Goal: Task Accomplishment & Management: Manage account settings

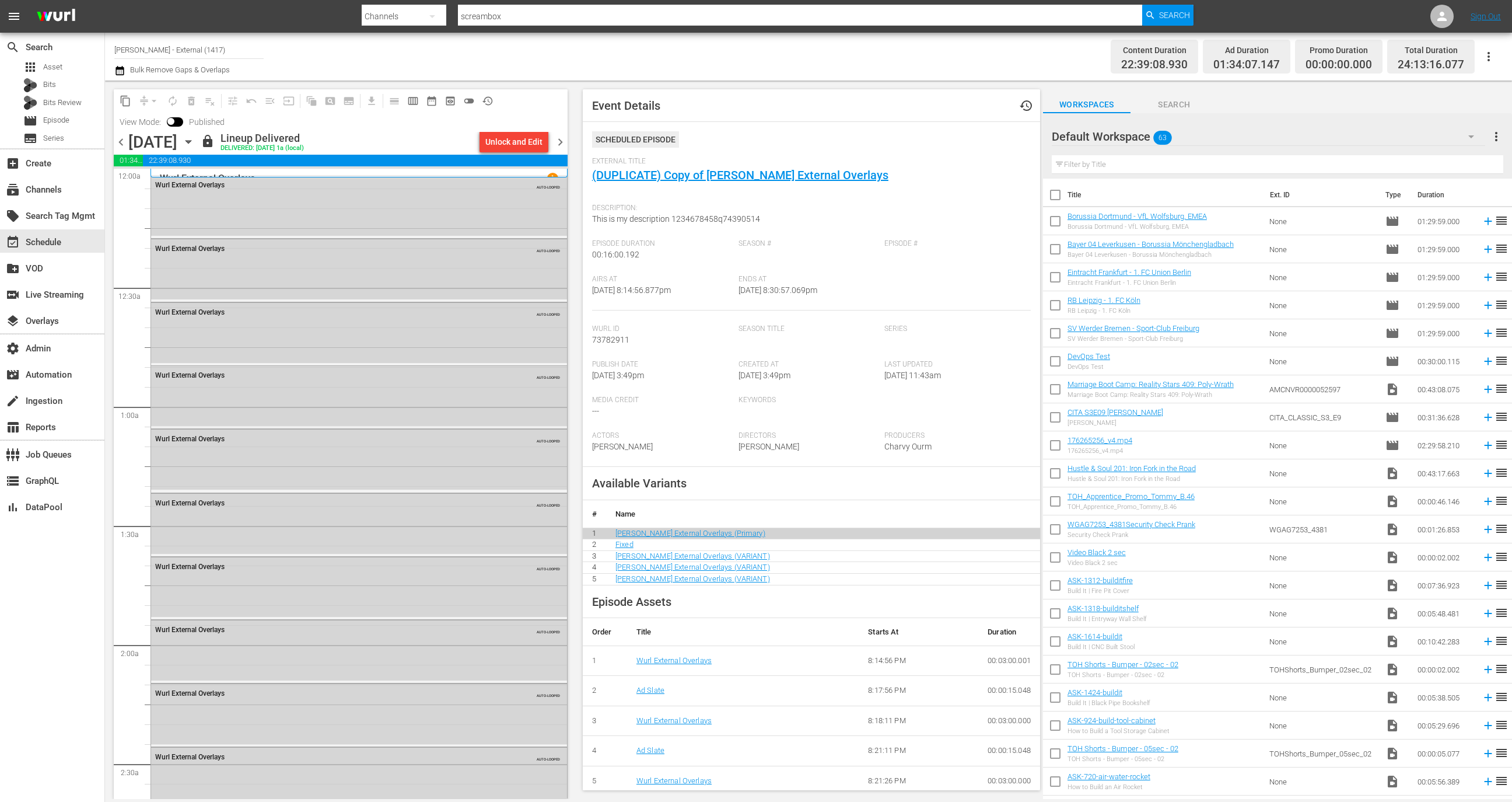
scroll to position [4675, 0]
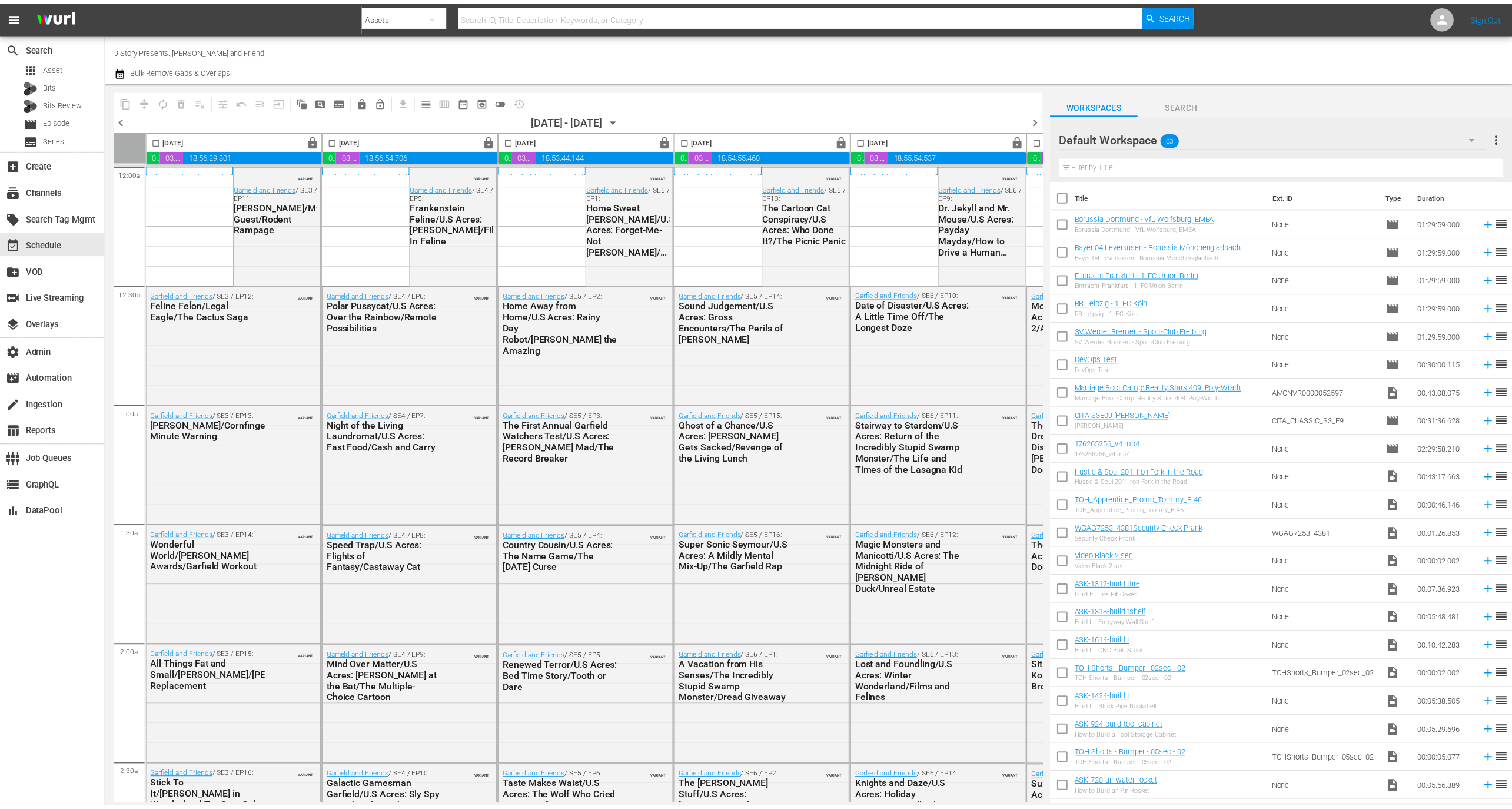
scroll to position [3, 0]
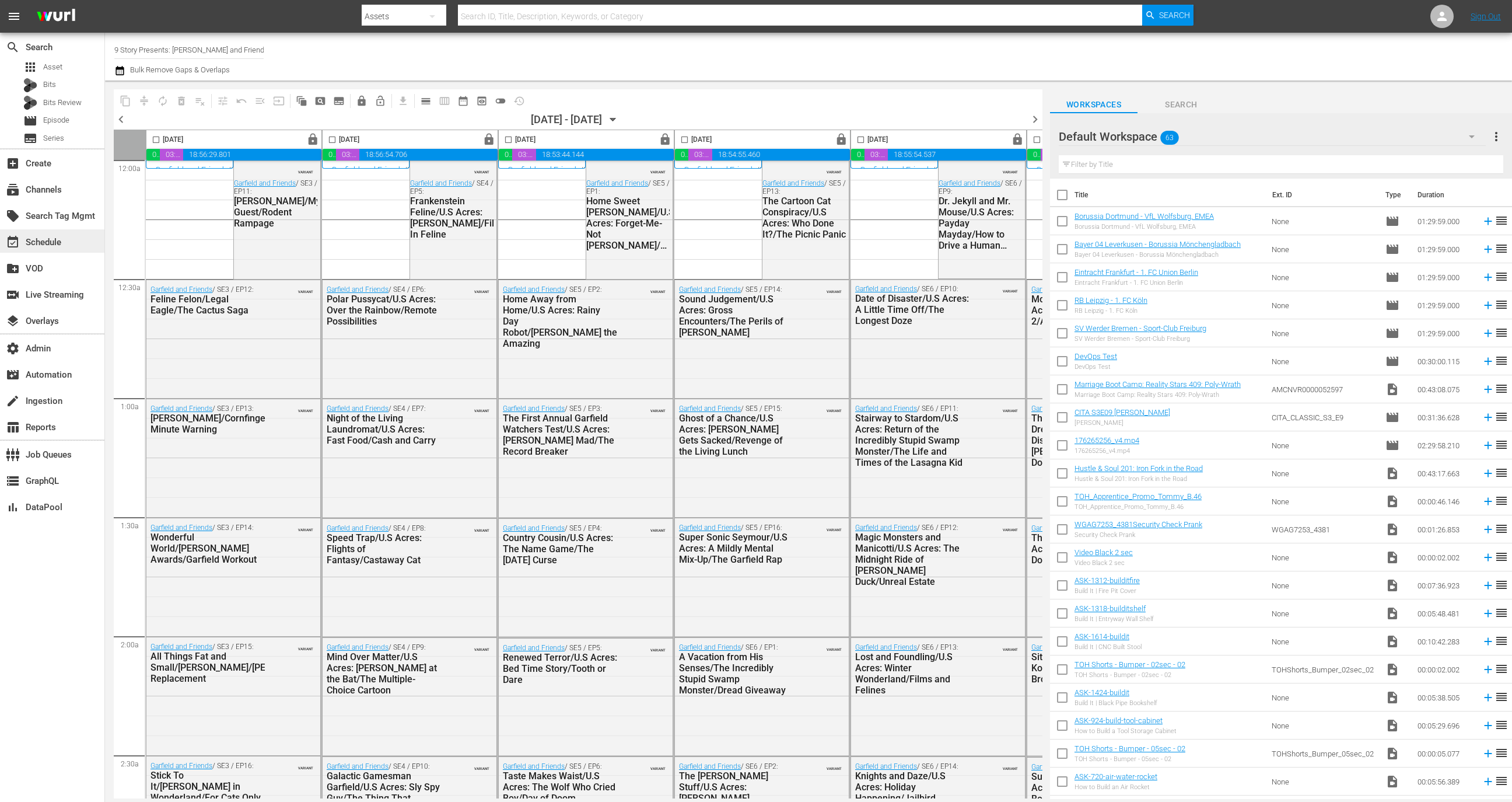
click at [55, 233] on div "event_available Schedule" at bounding box center [52, 241] width 104 height 23
click at [421, 102] on span "calendar_view_day_outlined" at bounding box center [426, 101] width 12 height 12
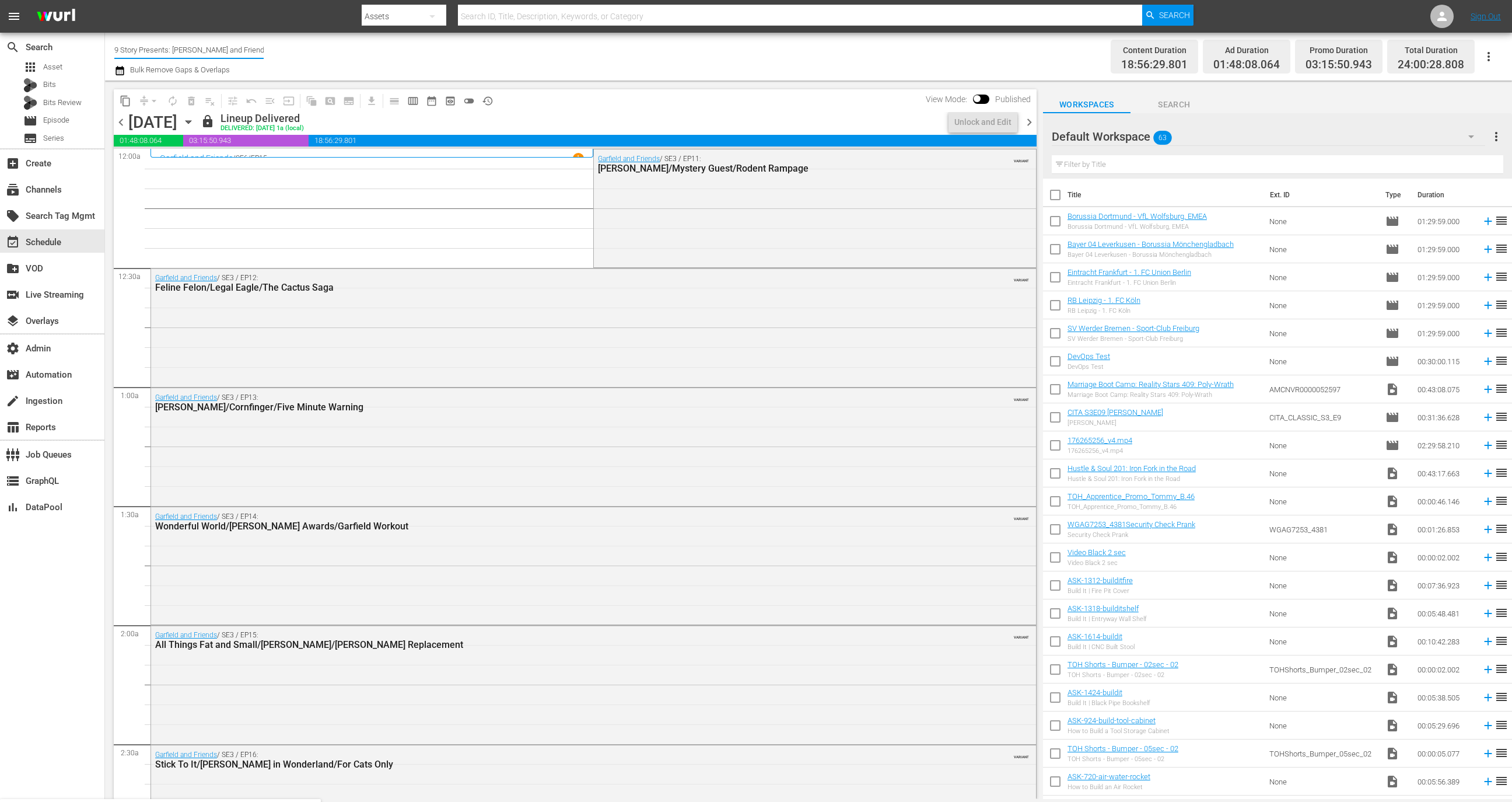
click at [219, 44] on input "9 Story Presents: Garfield and Friends" at bounding box center [189, 50] width 149 height 28
click at [57, 322] on div "layers Overlays" at bounding box center [33, 319] width 65 height 10
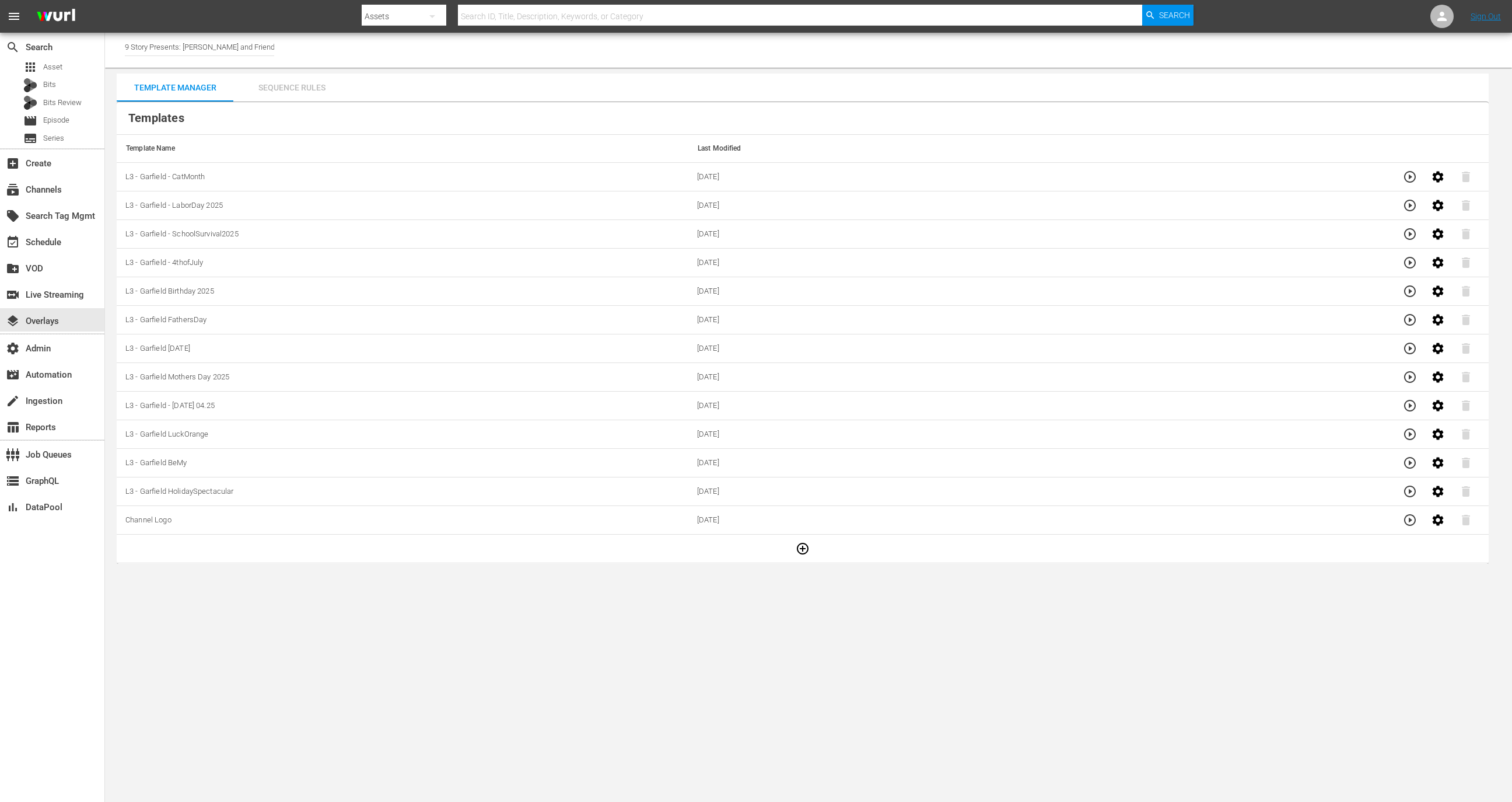
click at [307, 87] on div "Sequence Rules" at bounding box center [291, 87] width 117 height 28
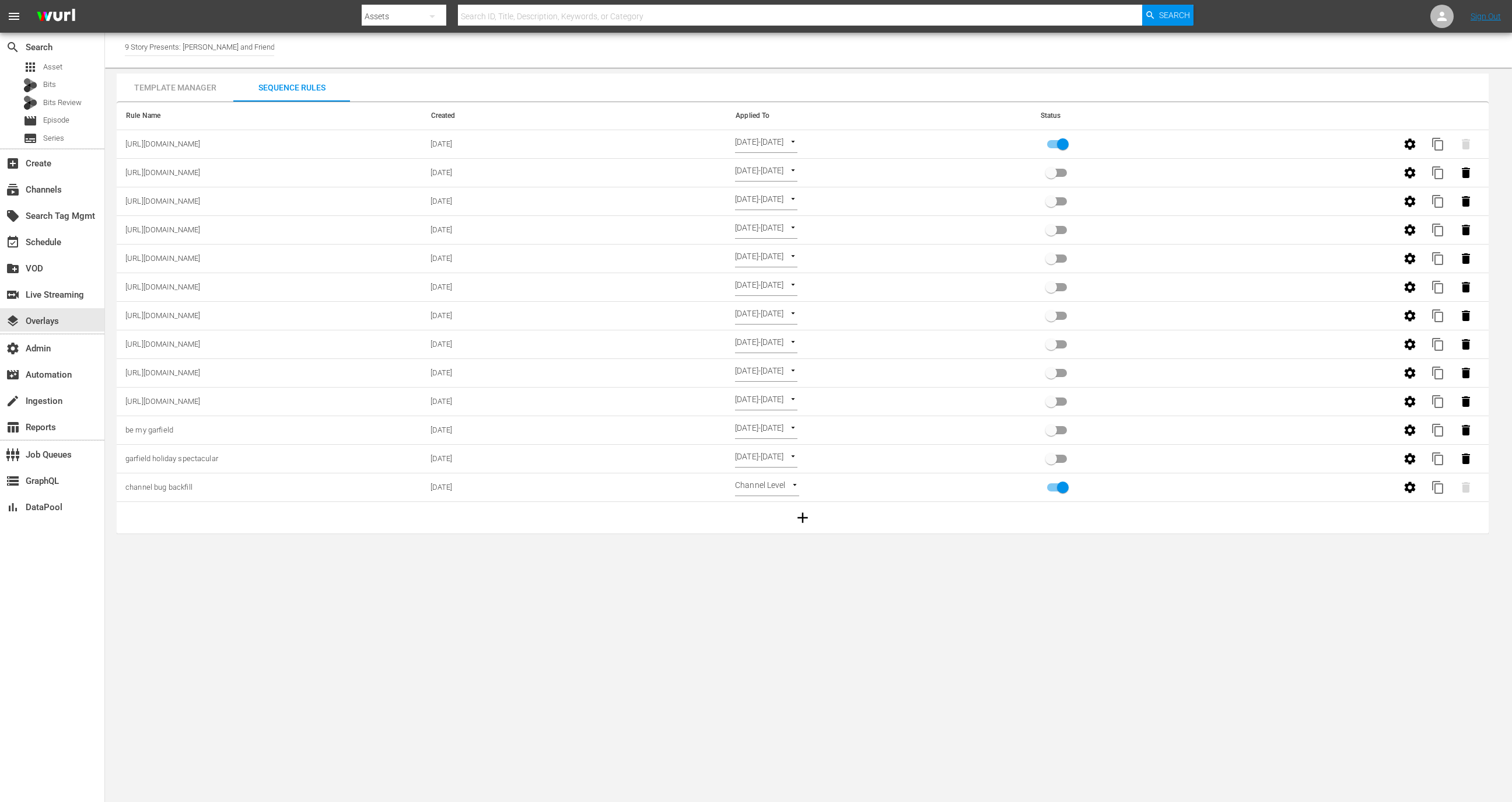
click at [172, 84] on div "Template Manager" at bounding box center [175, 87] width 117 height 28
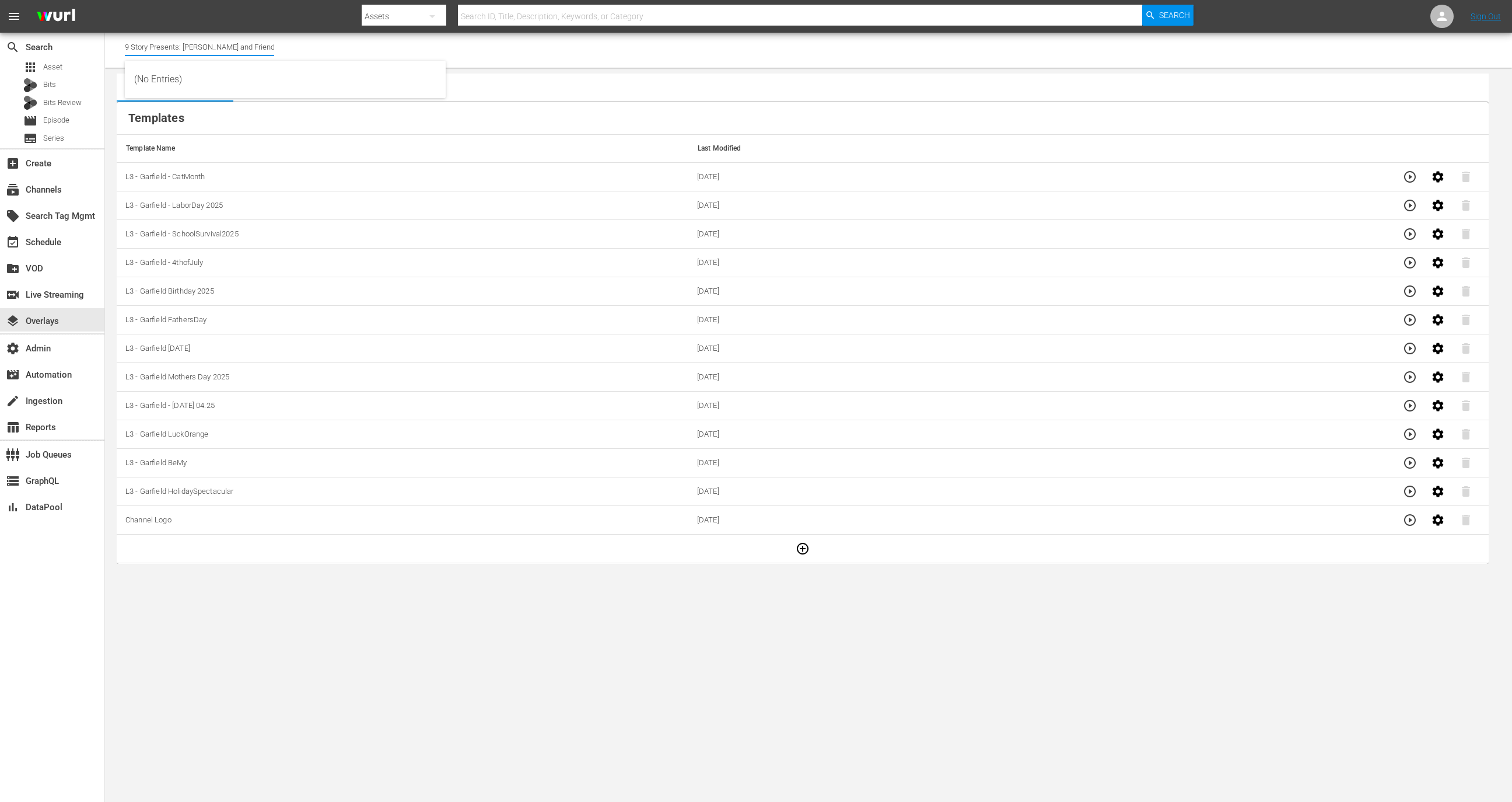
click at [210, 51] on input "9 Story Presents: Garfield and Friends" at bounding box center [199, 46] width 149 height 28
click at [212, 100] on div "Wurl - External 3 (2045 - wurl_external_wurlexternal3_1)" at bounding box center [285, 107] width 302 height 28
type input "Wurl - External 3 (2045 - wurl_external_wurlexternal3_1)"
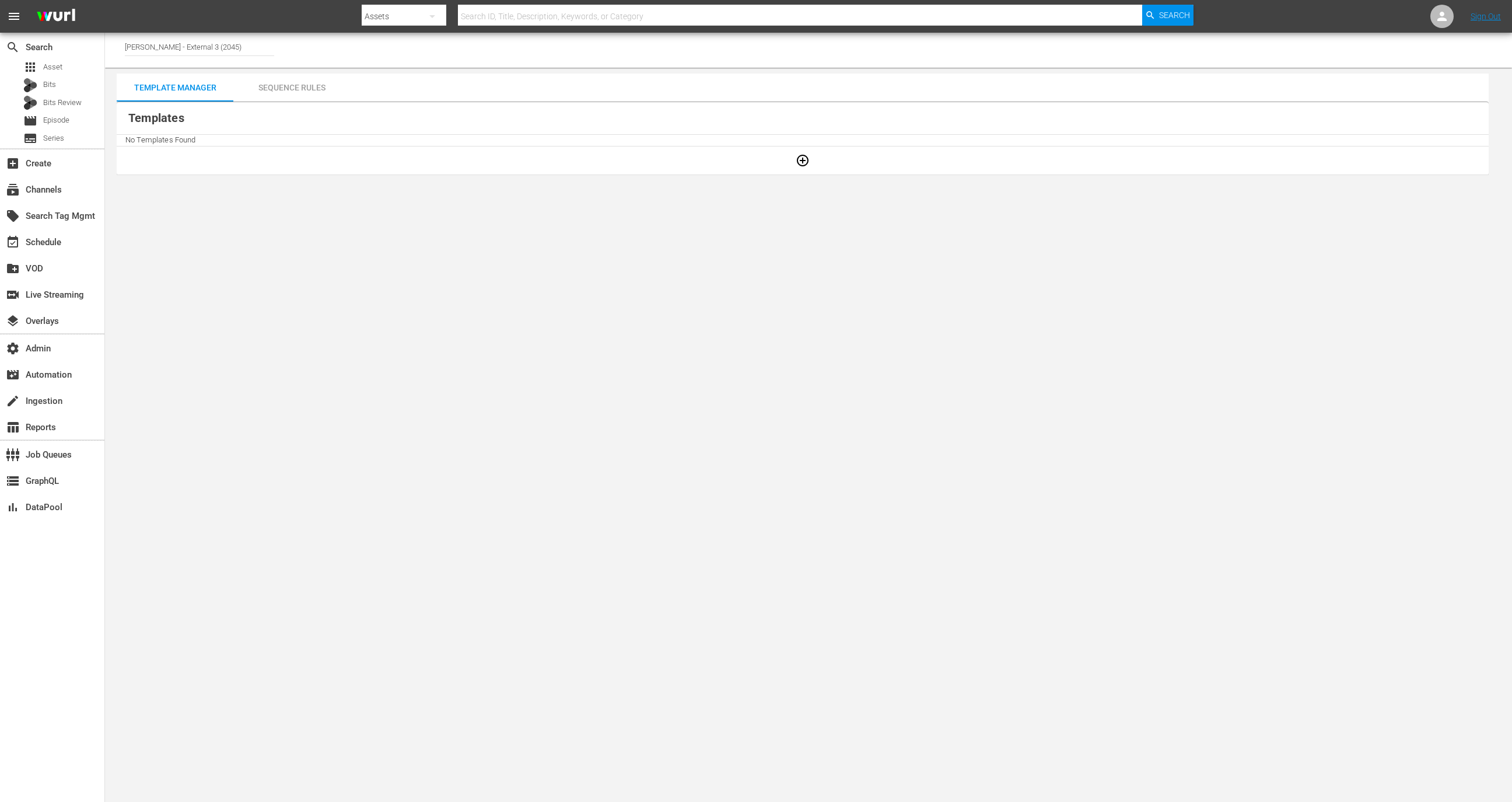
click at [805, 163] on icon "button" at bounding box center [803, 160] width 14 height 14
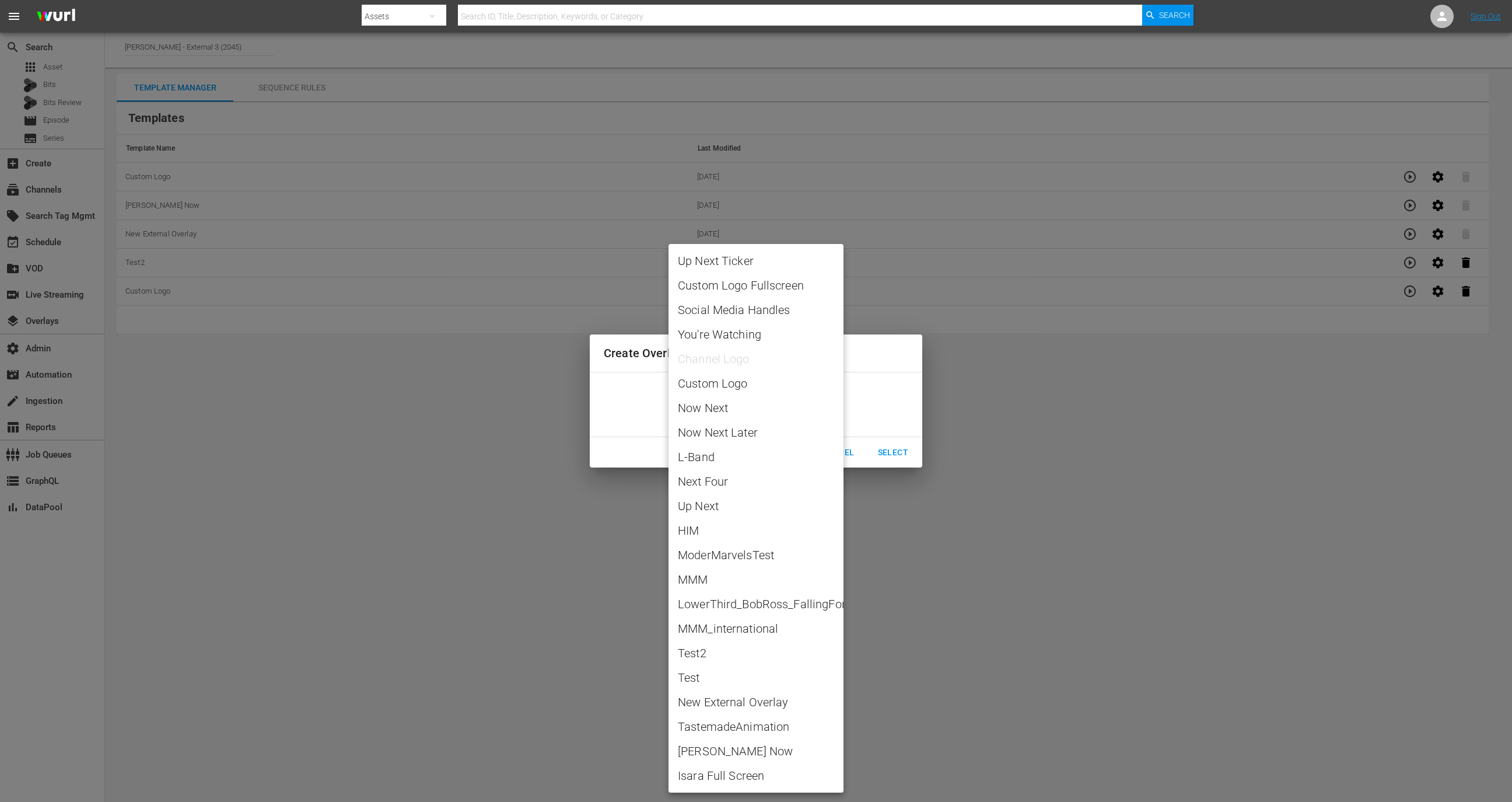
click at [796, 405] on body "menu Search By Assets Search ID, Title, Description, Keywords, or Category Sear…" at bounding box center [756, 401] width 1512 height 802
click at [763, 607] on span "LowerThird_BobRoss_FallingFor_Sept2025_v2.json" at bounding box center [756, 603] width 156 height 18
type input "LowerThird_BobRoss_FallingFor_Sept2025_v2.json"
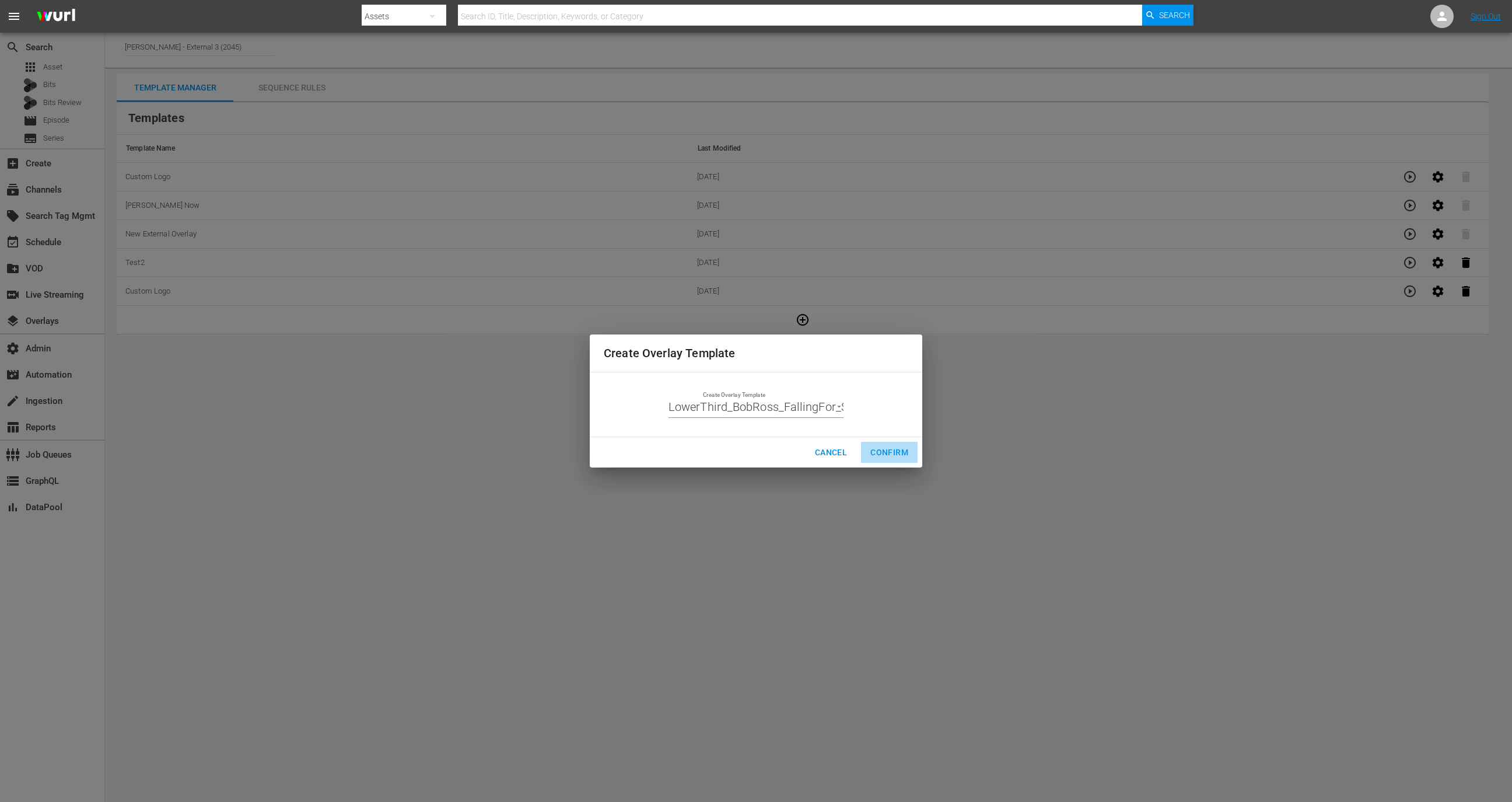
click at [893, 448] on span "Confirm" at bounding box center [889, 452] width 38 height 14
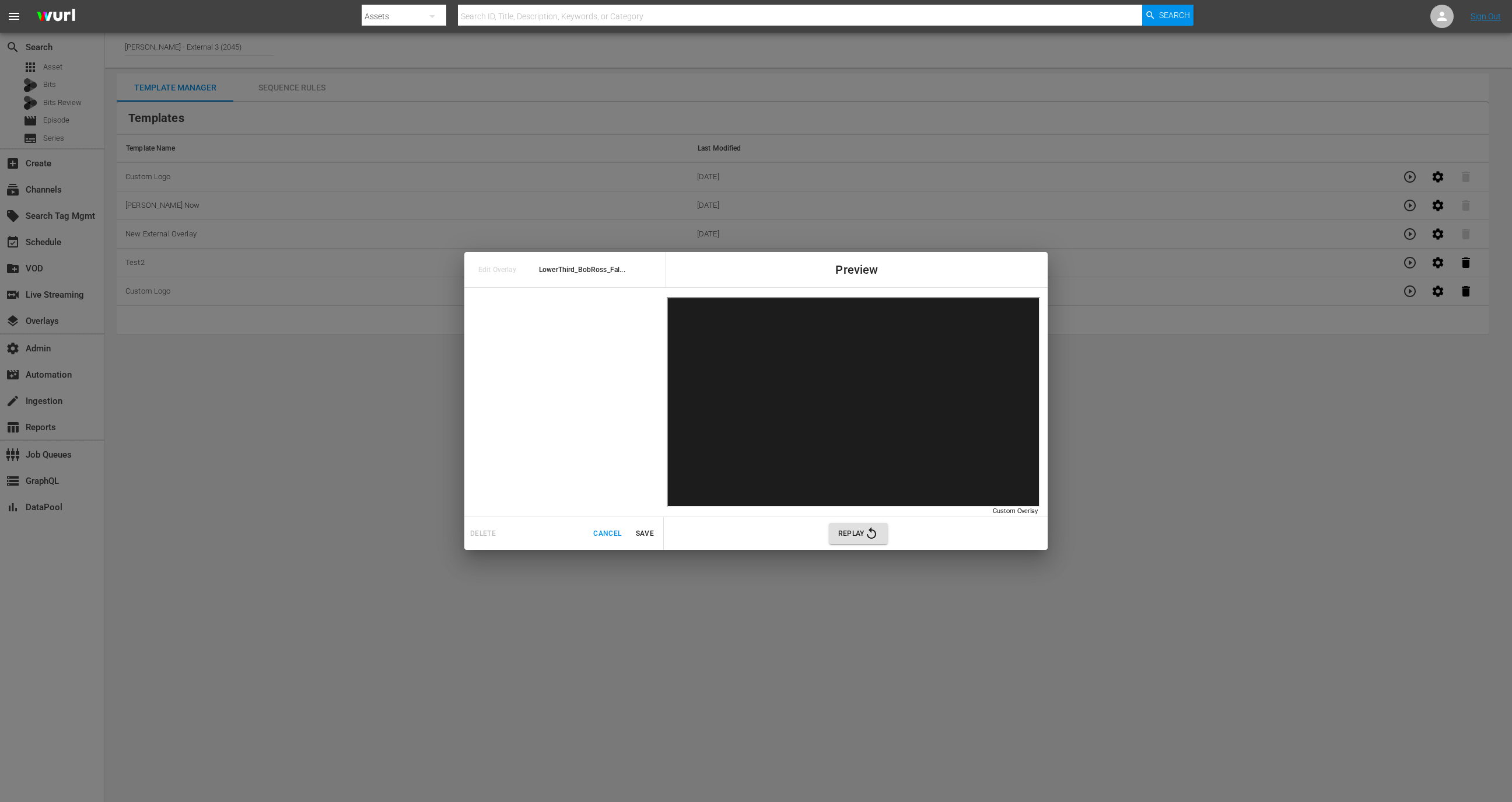
click at [637, 528] on span "Save" at bounding box center [644, 534] width 28 height 12
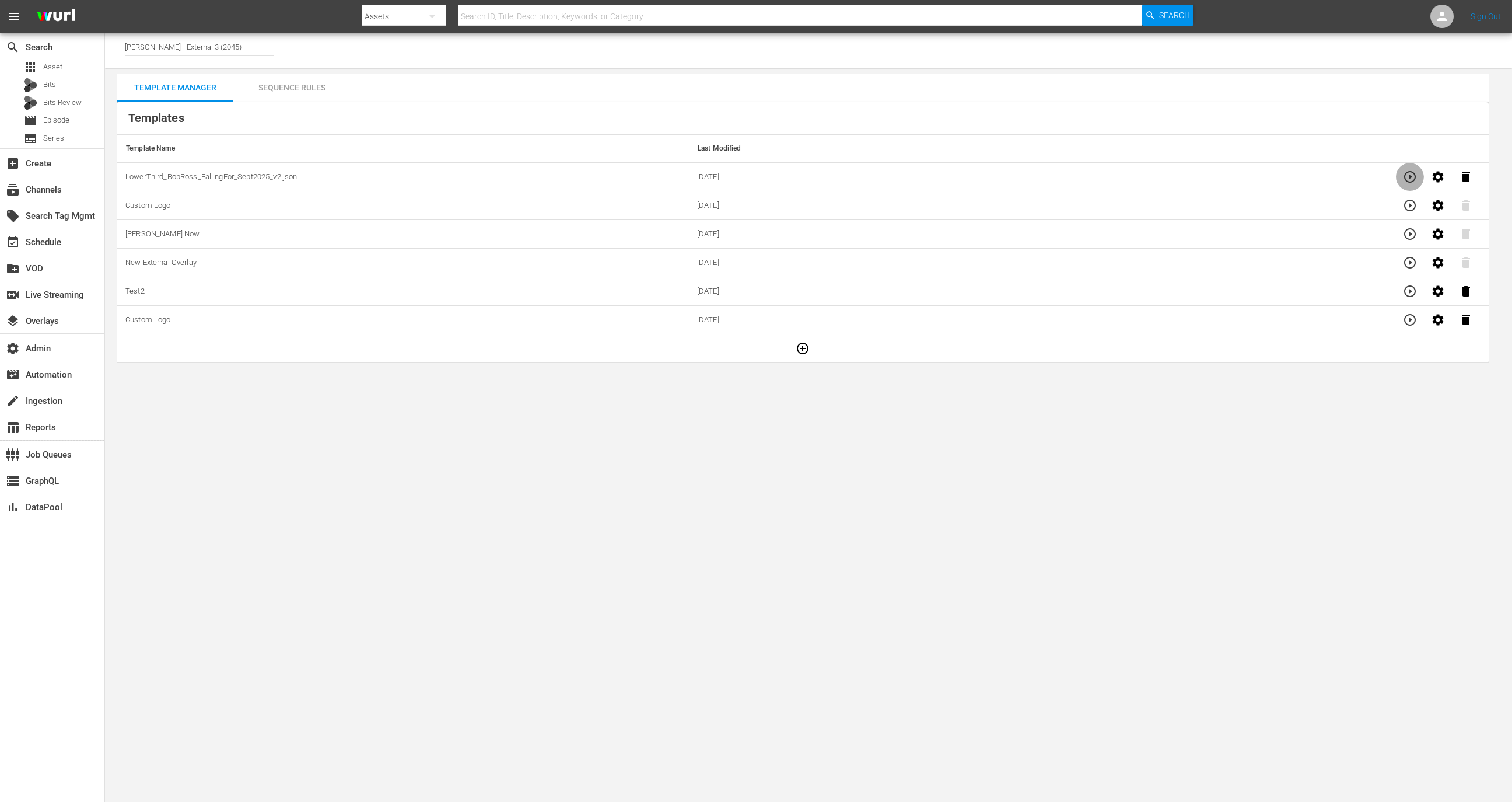
click at [1405, 179] on icon "button" at bounding box center [1410, 177] width 12 height 12
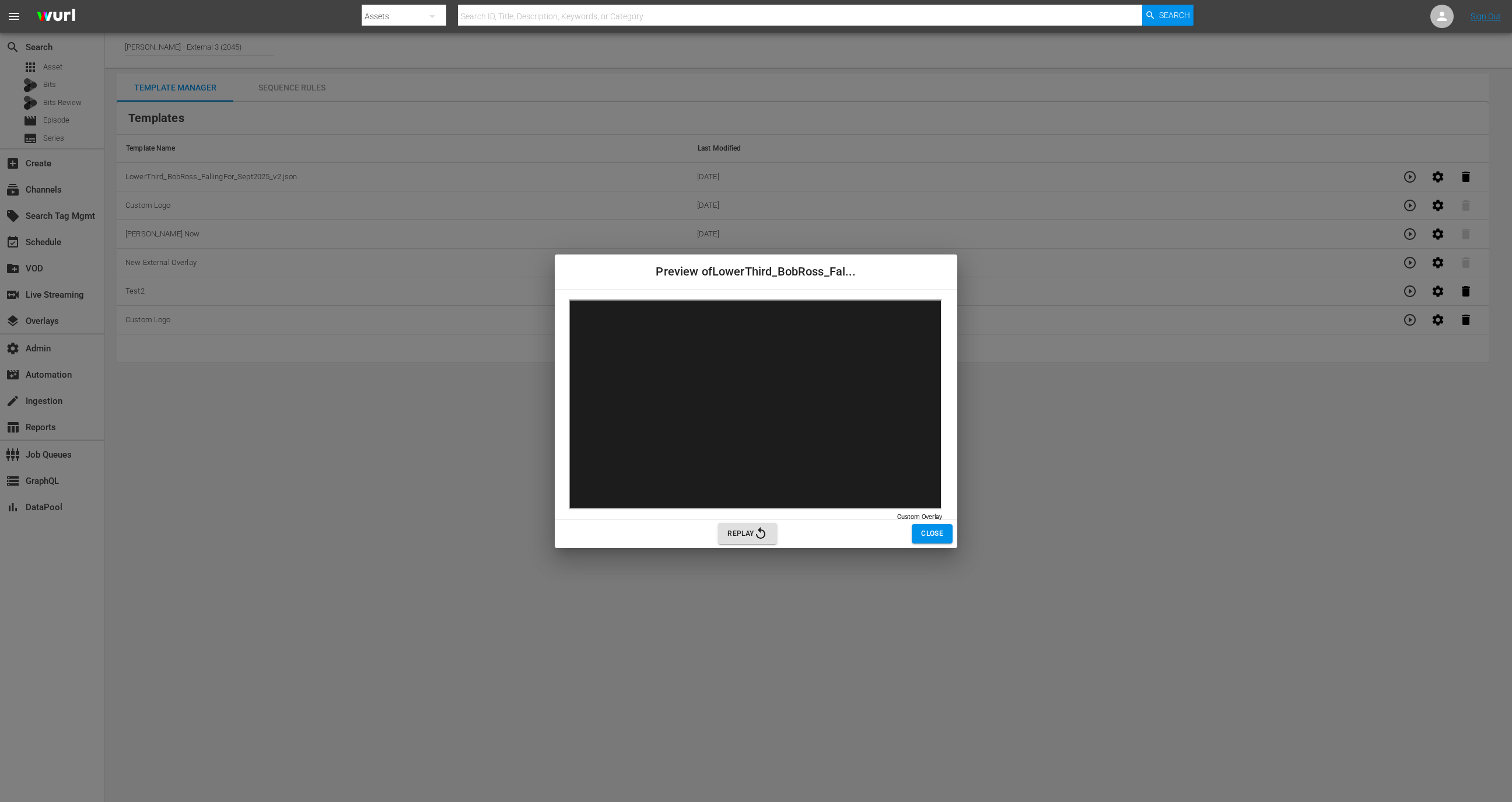
click at [911, 527] on div "Replay Close" at bounding box center [756, 534] width 403 height 29
click at [928, 532] on span "Close" at bounding box center [932, 534] width 22 height 12
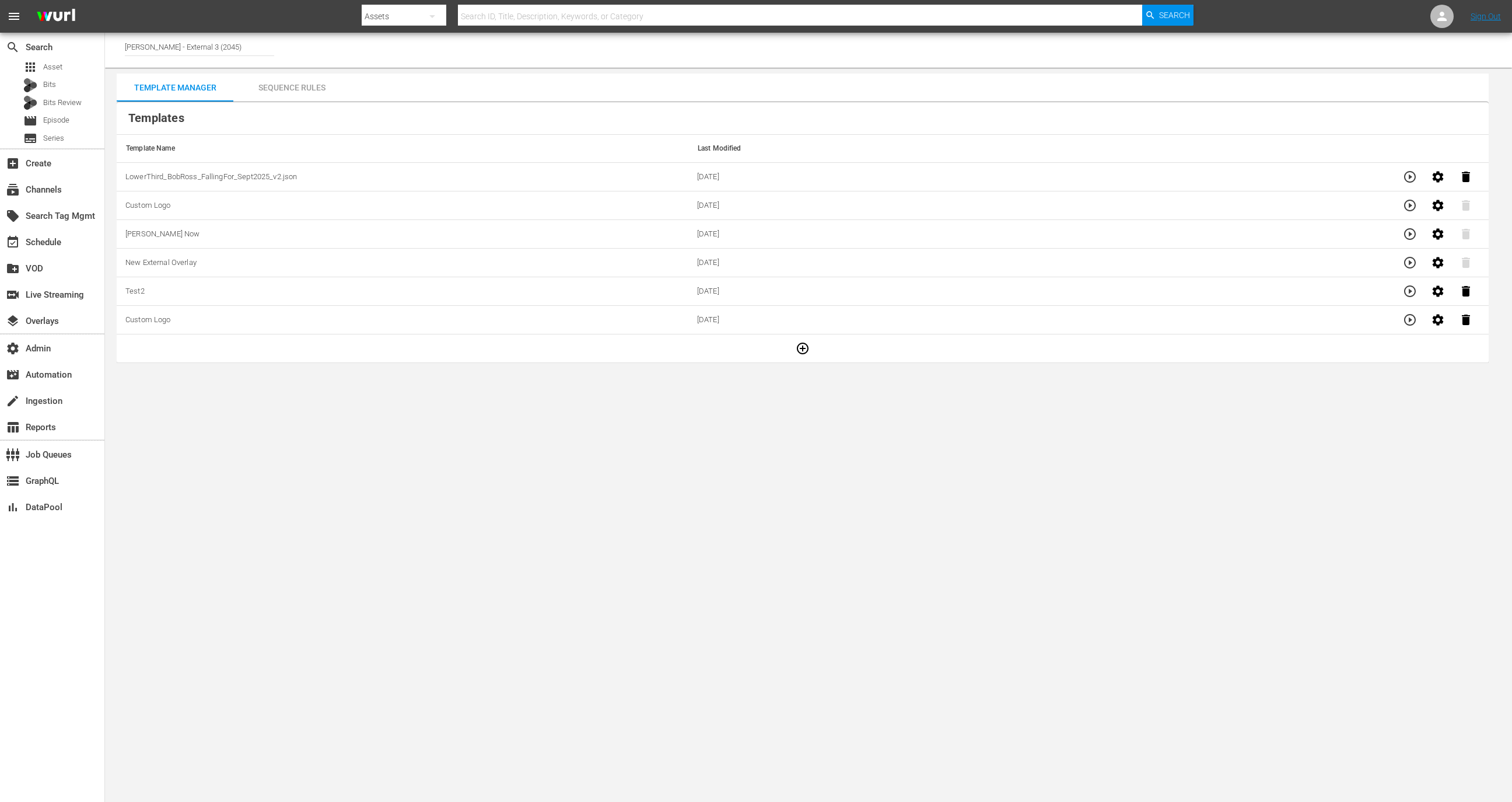
click at [306, 77] on div "Sequence Rules" at bounding box center [291, 87] width 117 height 28
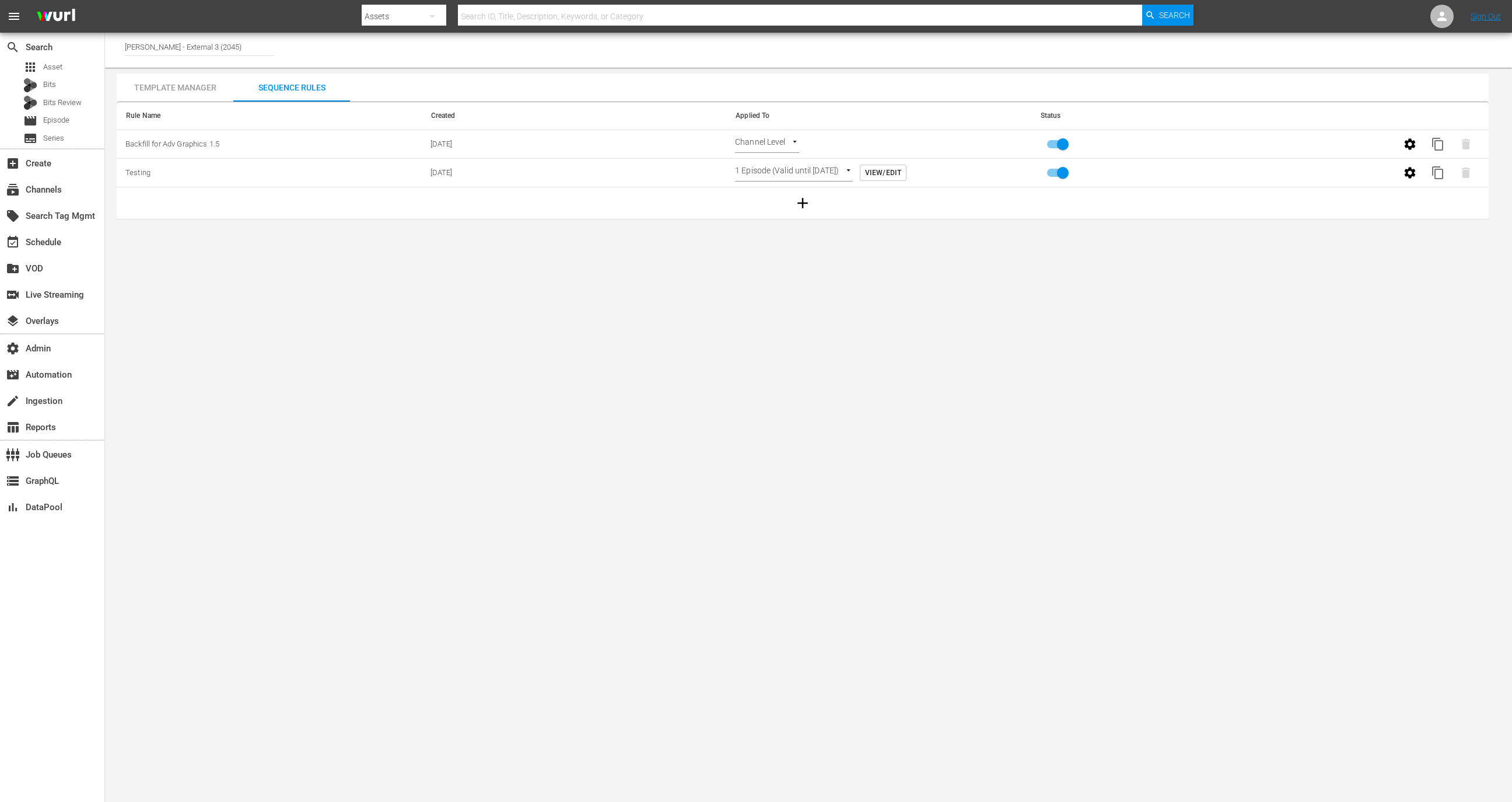
click at [1059, 141] on input "primary checkbox" at bounding box center [1063, 147] width 66 height 22
checkbox input "false"
click at [1064, 169] on input "primary checkbox" at bounding box center [1063, 175] width 66 height 22
checkbox input "false"
click at [782, 139] on body "menu Search By Assets Search ID, Title, Description, Keywords, or Category Sear…" at bounding box center [756, 401] width 1512 height 802
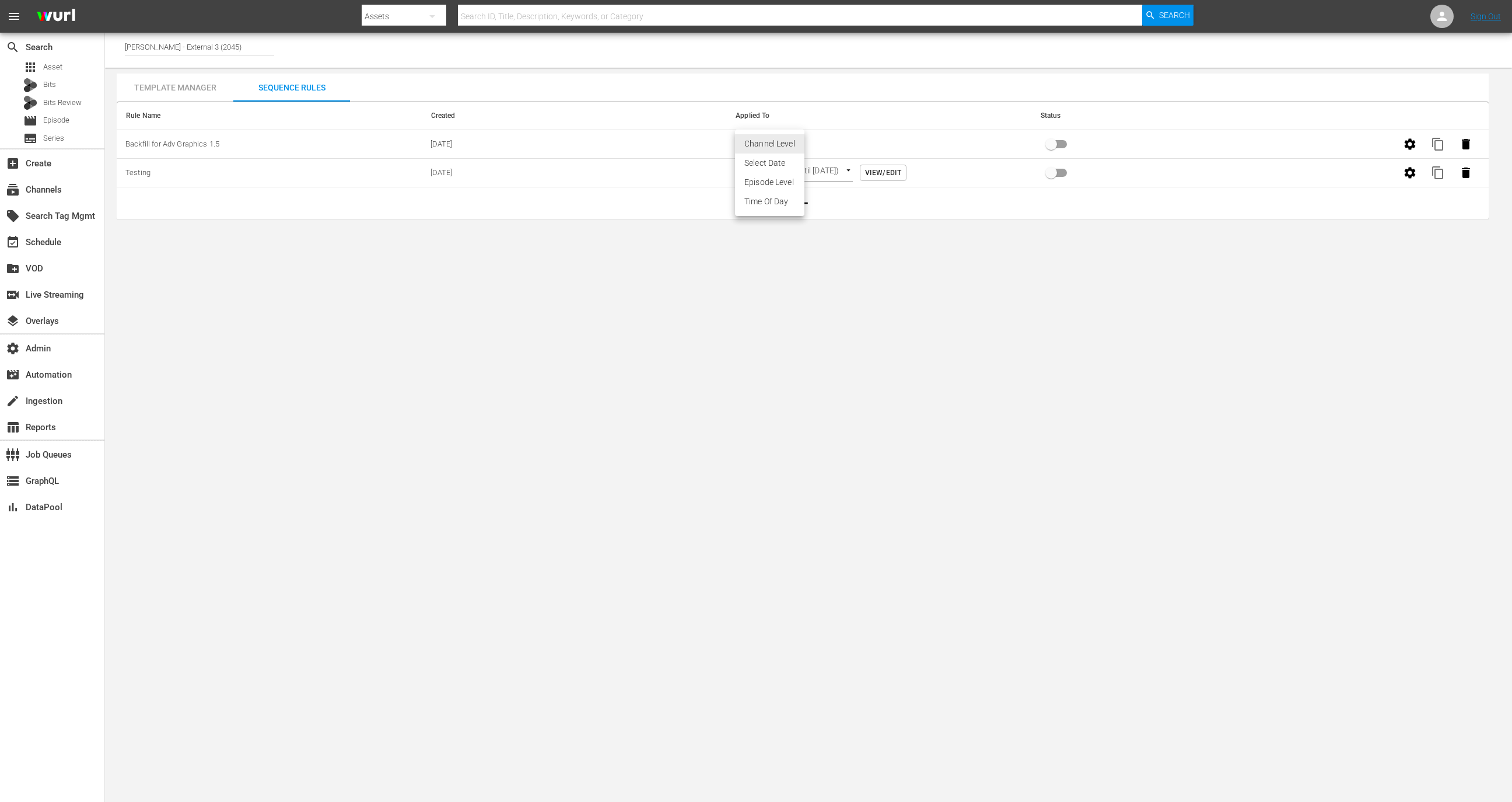
click at [767, 149] on li "Channel Level" at bounding box center [769, 144] width 70 height 20
click at [1406, 132] on button "button" at bounding box center [1410, 144] width 28 height 28
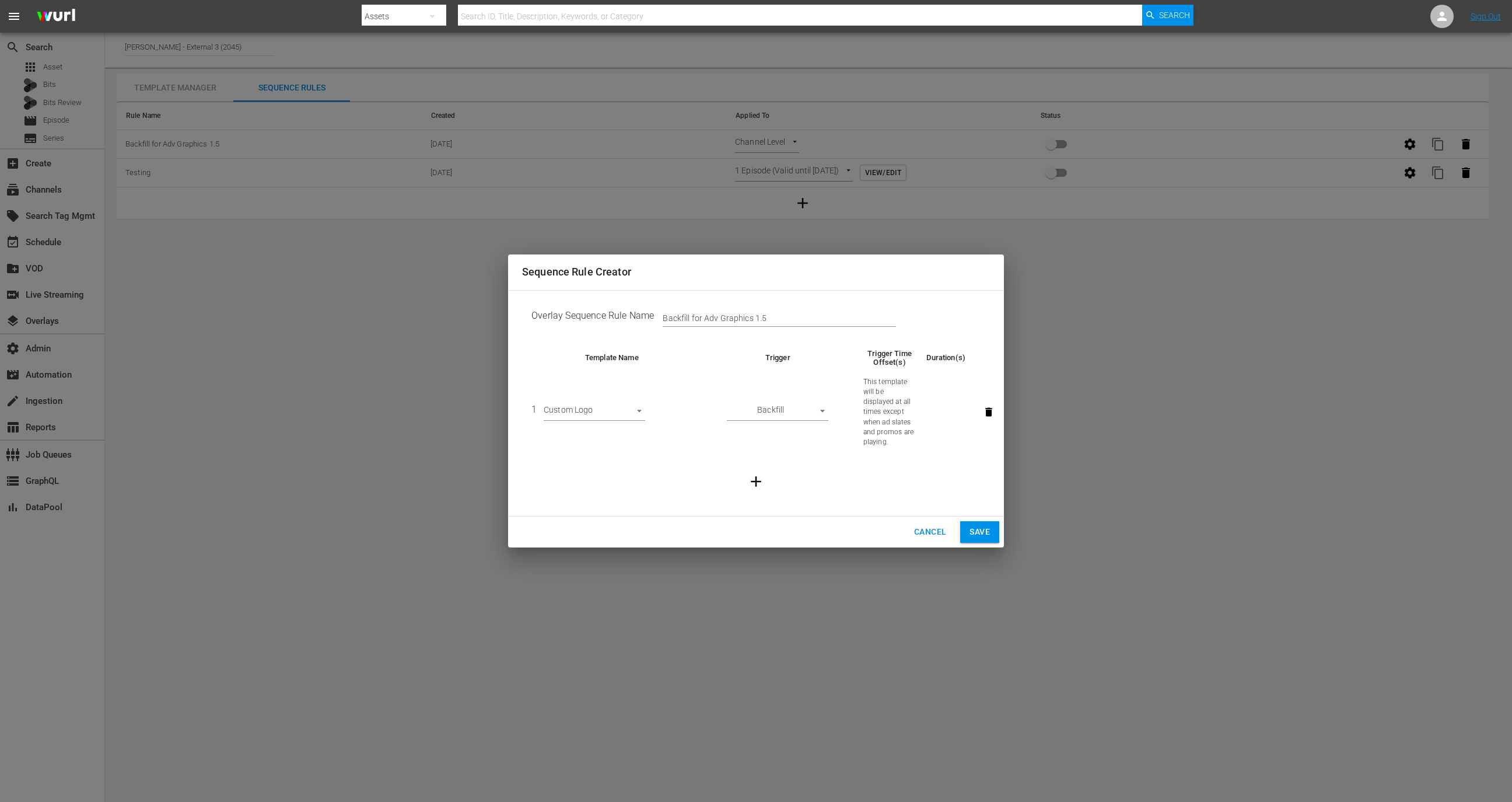
click at [609, 414] on body "menu Search By Assets Search ID, Title, Description, Keywords, or Category Sear…" at bounding box center [756, 401] width 1512 height 802
click at [606, 438] on li "LowerThird_BobRoss_FallingFor_Sept2025_v2.json" at bounding box center [647, 432] width 207 height 20
type input "30604"
click at [822, 411] on body "menu Search By Assets Search ID, Title, Description, Keywords, or Category Sear…" at bounding box center [756, 401] width 1512 height 802
click at [802, 393] on li "Before Episode End" at bounding box center [778, 393] width 102 height 20
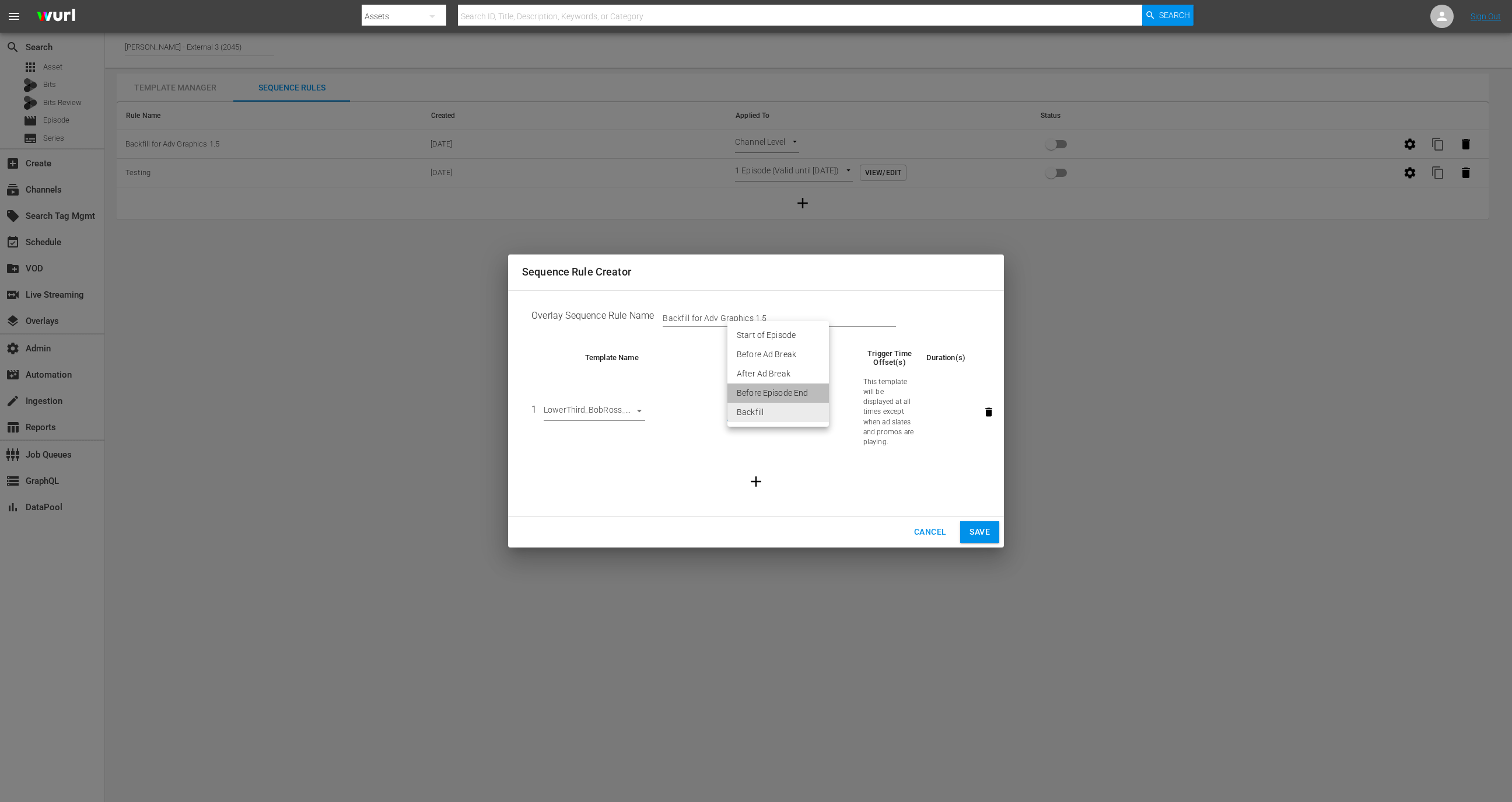
type input "END_OF_EPISODE"
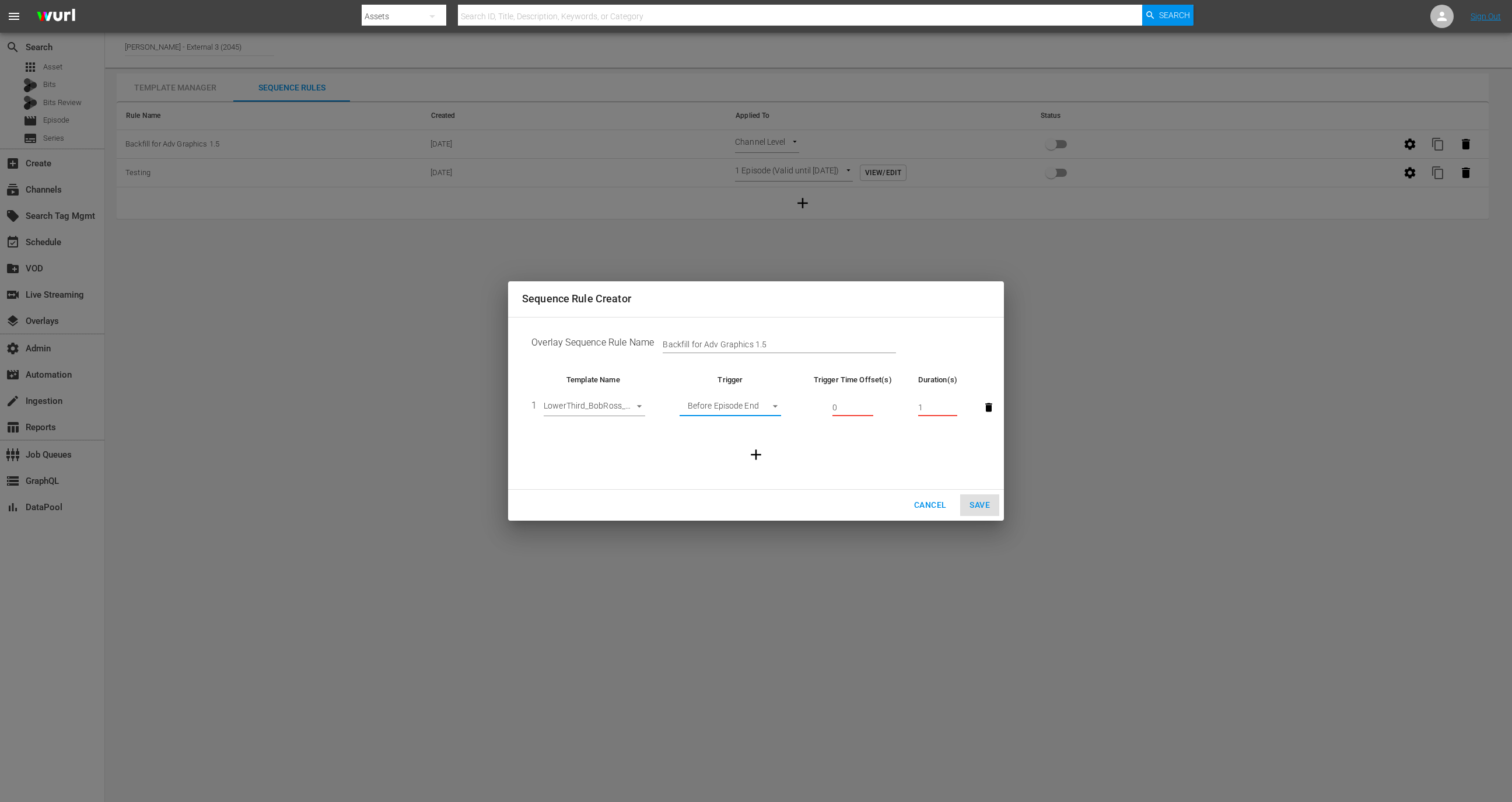
click at [857, 405] on input "0" at bounding box center [853, 408] width 41 height 18
type input "60"
type input "30"
click at [808, 338] on input "Backfill for Adv Graphics 1.5" at bounding box center [779, 345] width 233 height 18
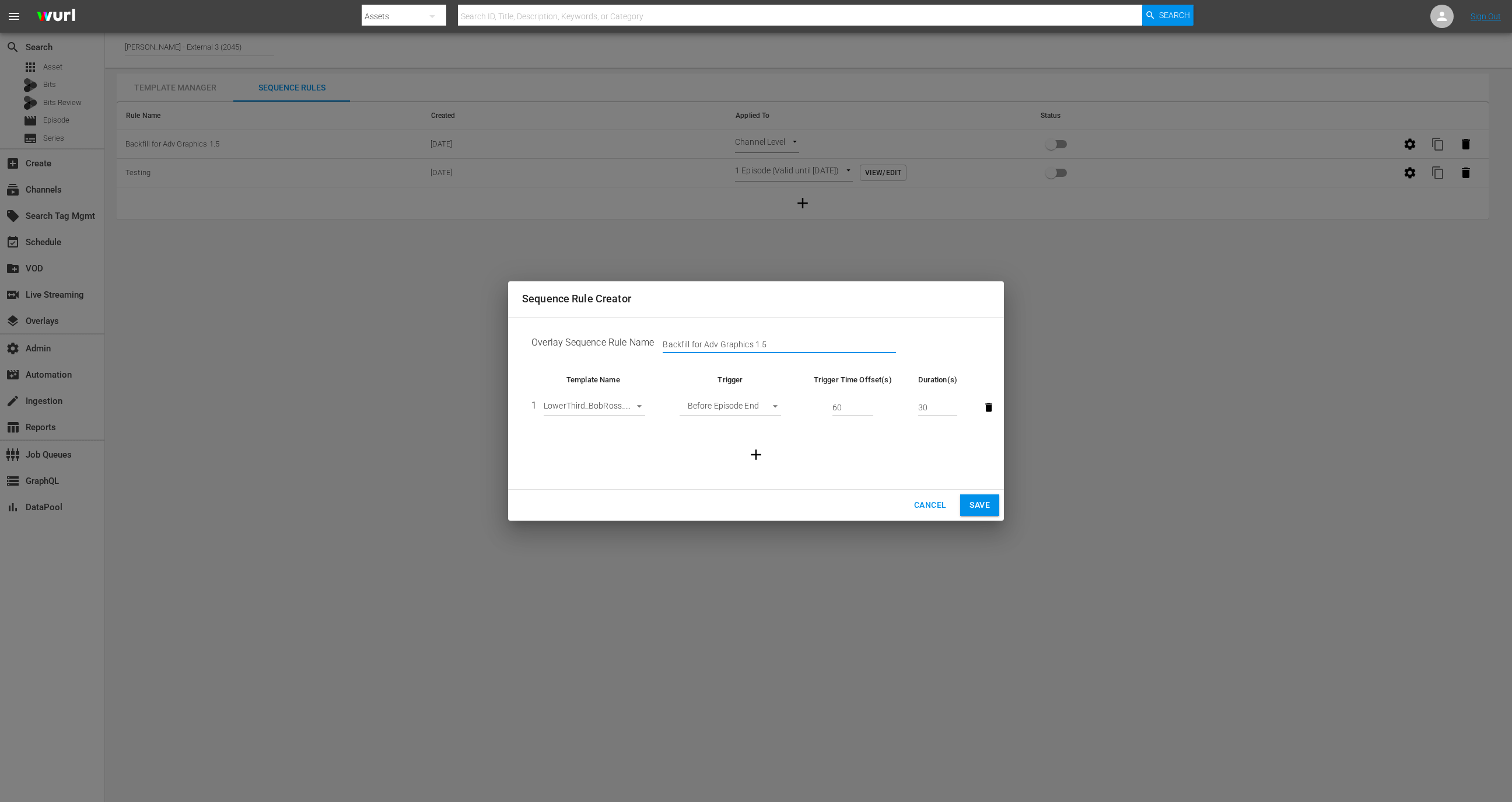
click at [808, 338] on input "Backfill for Adv Graphics 1.5" at bounding box center [779, 345] width 233 height 18
type input "Test"
click at [984, 506] on span "Save" at bounding box center [979, 505] width 20 height 14
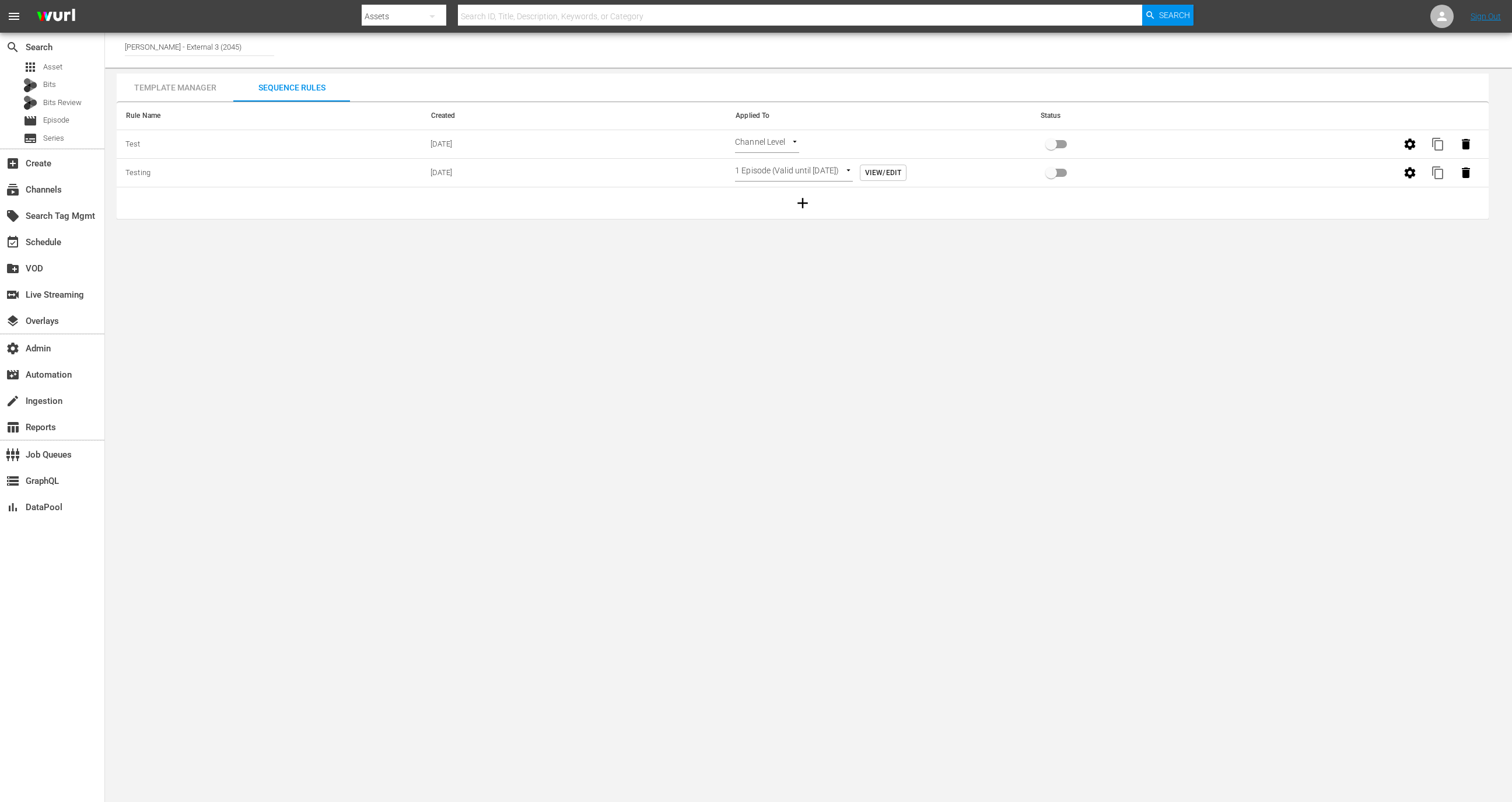
click at [1052, 144] on input "primary checkbox" at bounding box center [1051, 147] width 66 height 22
checkbox input "true"
click at [64, 250] on div "event_available Schedule" at bounding box center [52, 241] width 104 height 23
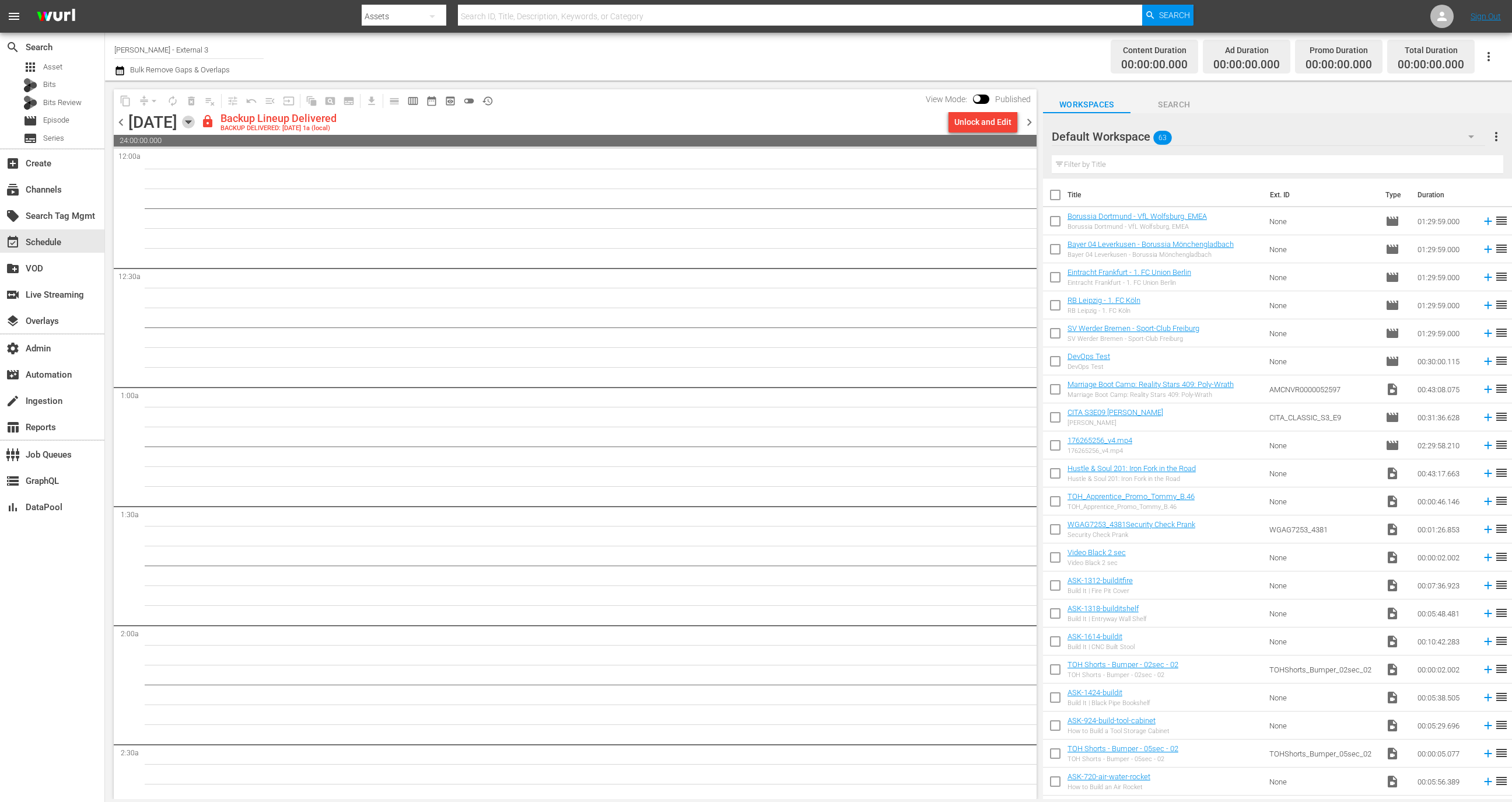
click at [195, 125] on icon "button" at bounding box center [188, 122] width 13 height 13
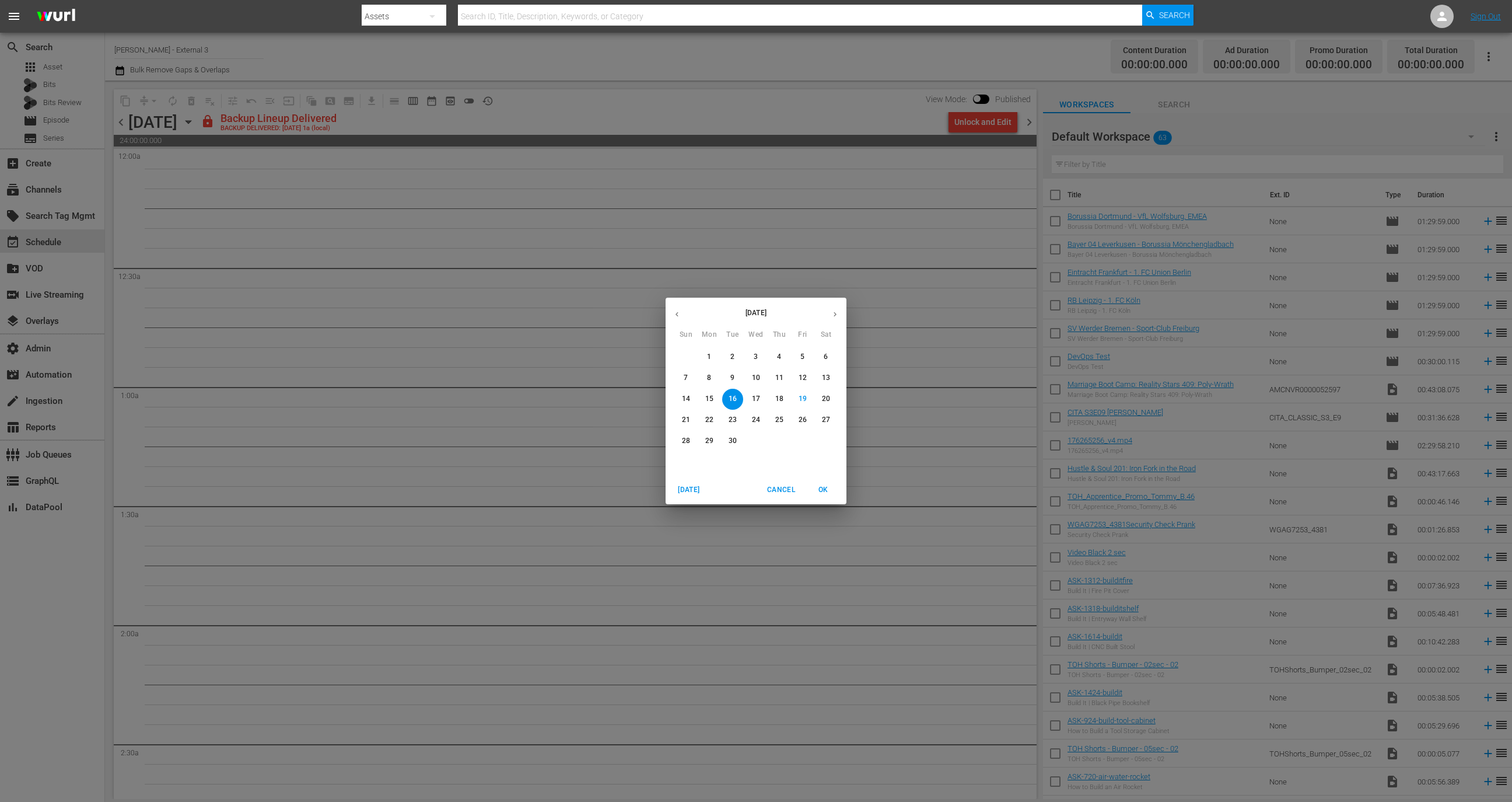
click at [759, 400] on p "17" at bounding box center [756, 399] width 8 height 10
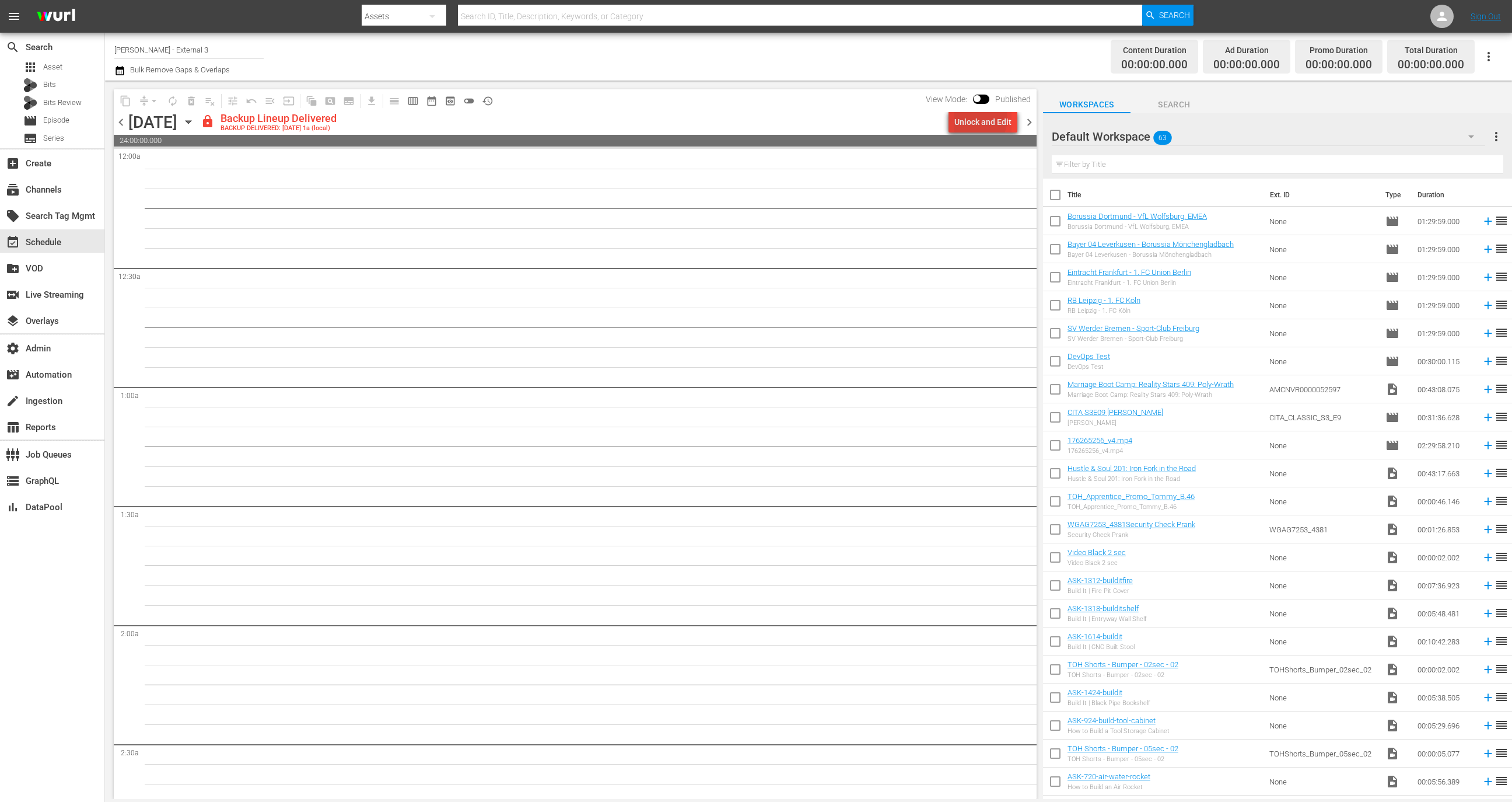
click at [973, 118] on div "Unlock and Edit" at bounding box center [983, 122] width 57 height 21
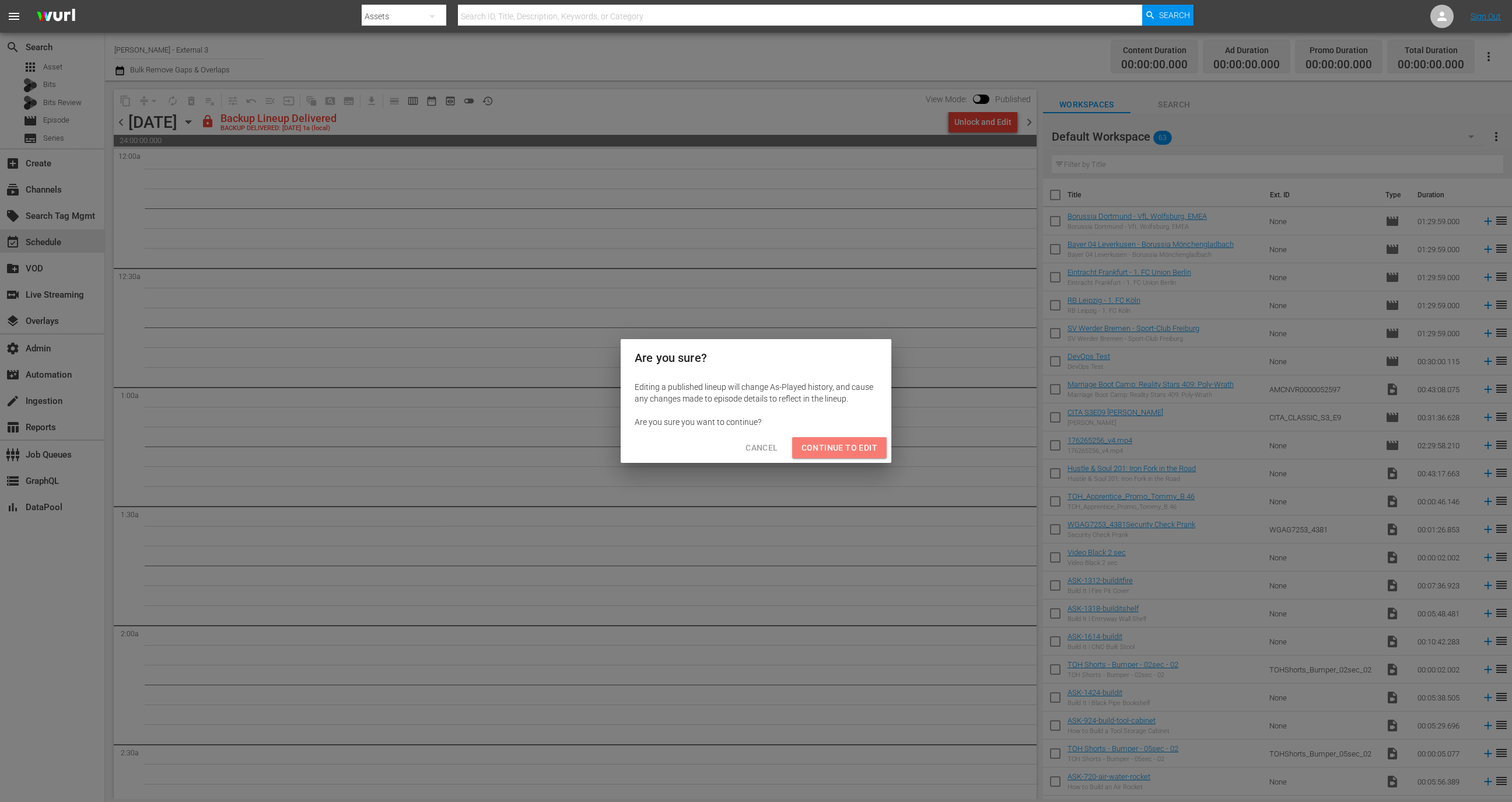
click at [856, 450] on span "Continue to Edit" at bounding box center [840, 448] width 76 height 14
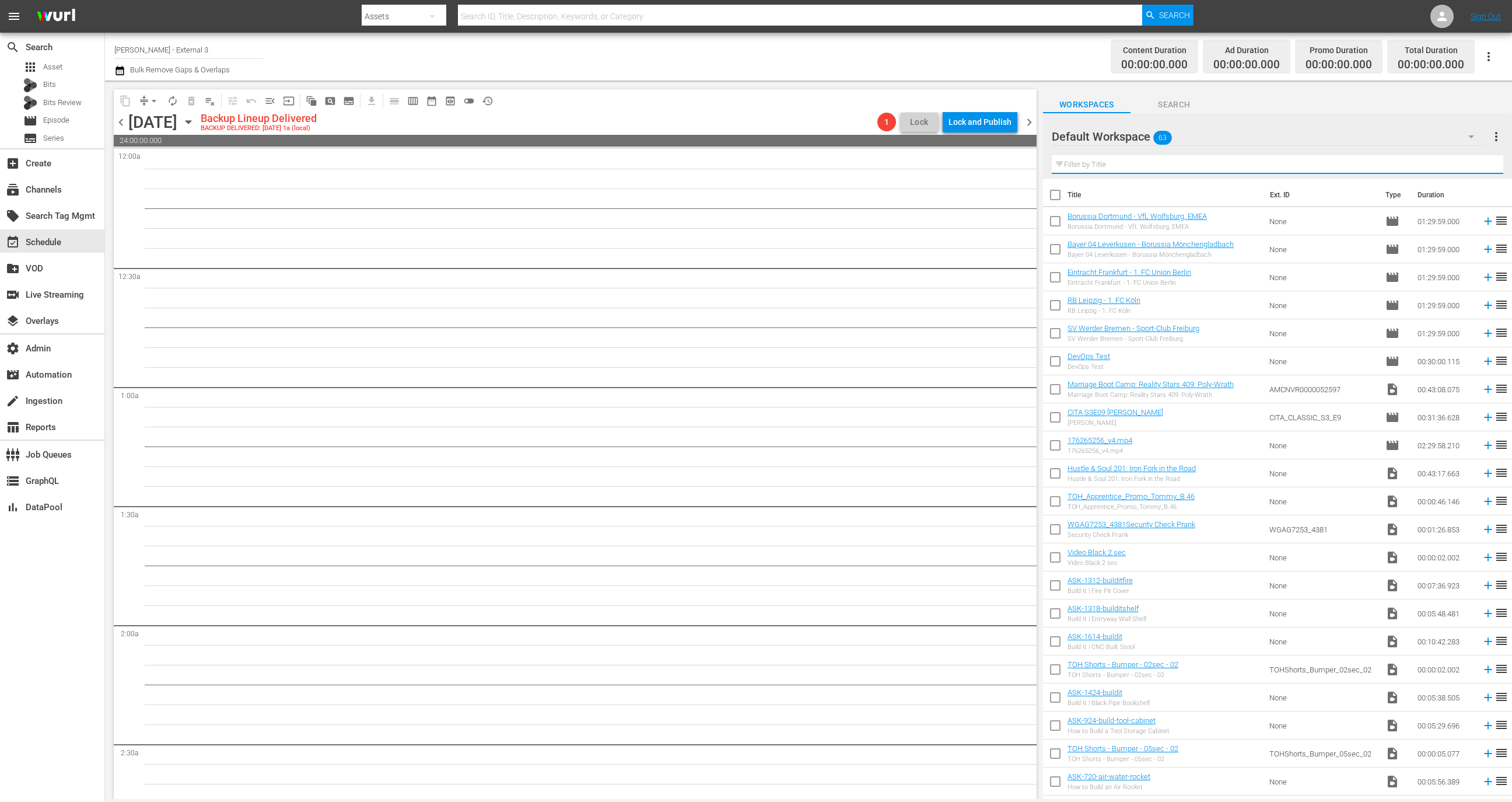
click at [1114, 165] on input "text" at bounding box center [1277, 164] width 451 height 19
click at [195, 124] on icon "button" at bounding box center [188, 122] width 13 height 13
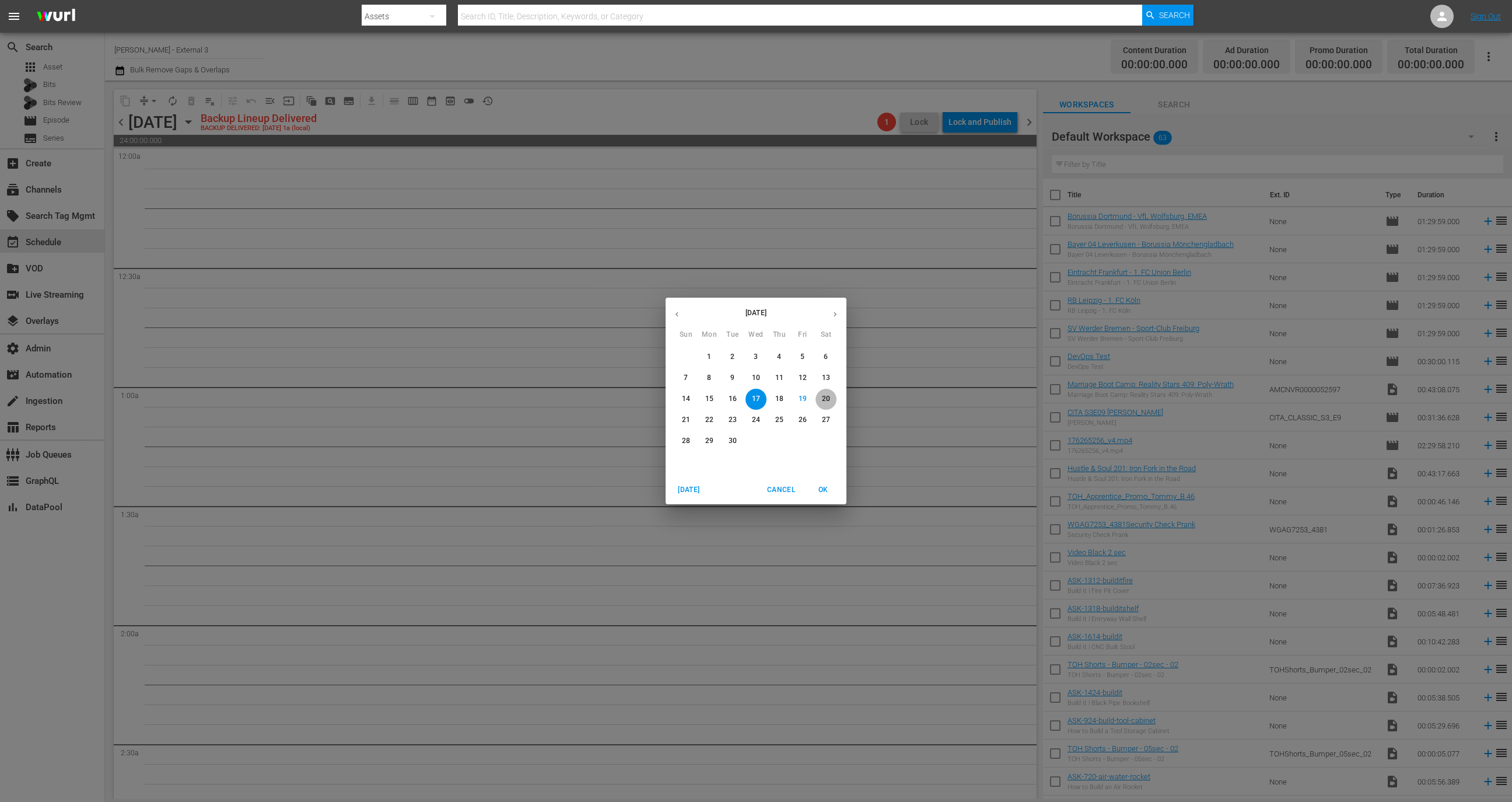
click at [822, 398] on p "20" at bounding box center [826, 399] width 8 height 10
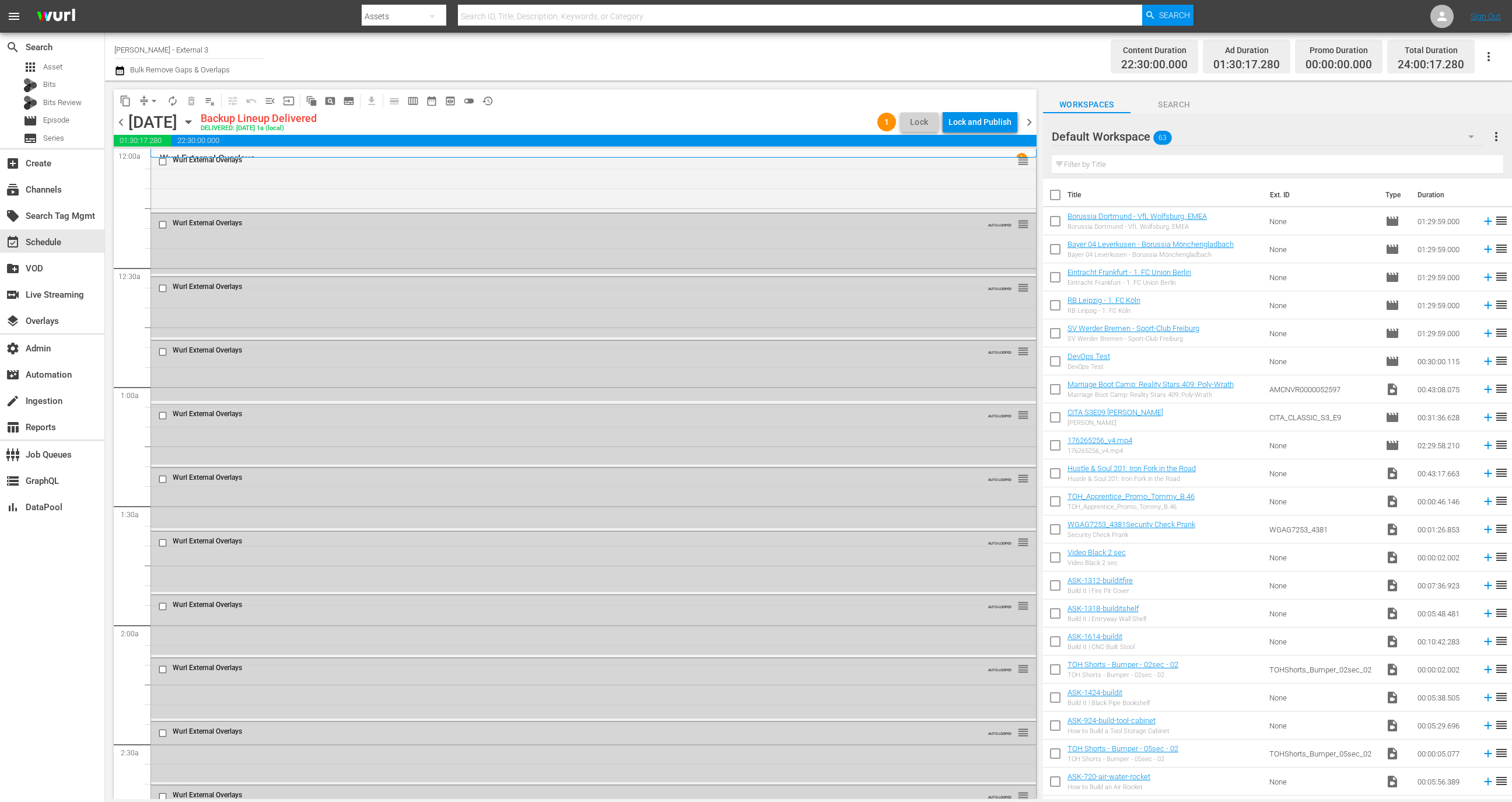
click at [973, 130] on div "Lock and Publish" at bounding box center [980, 122] width 63 height 21
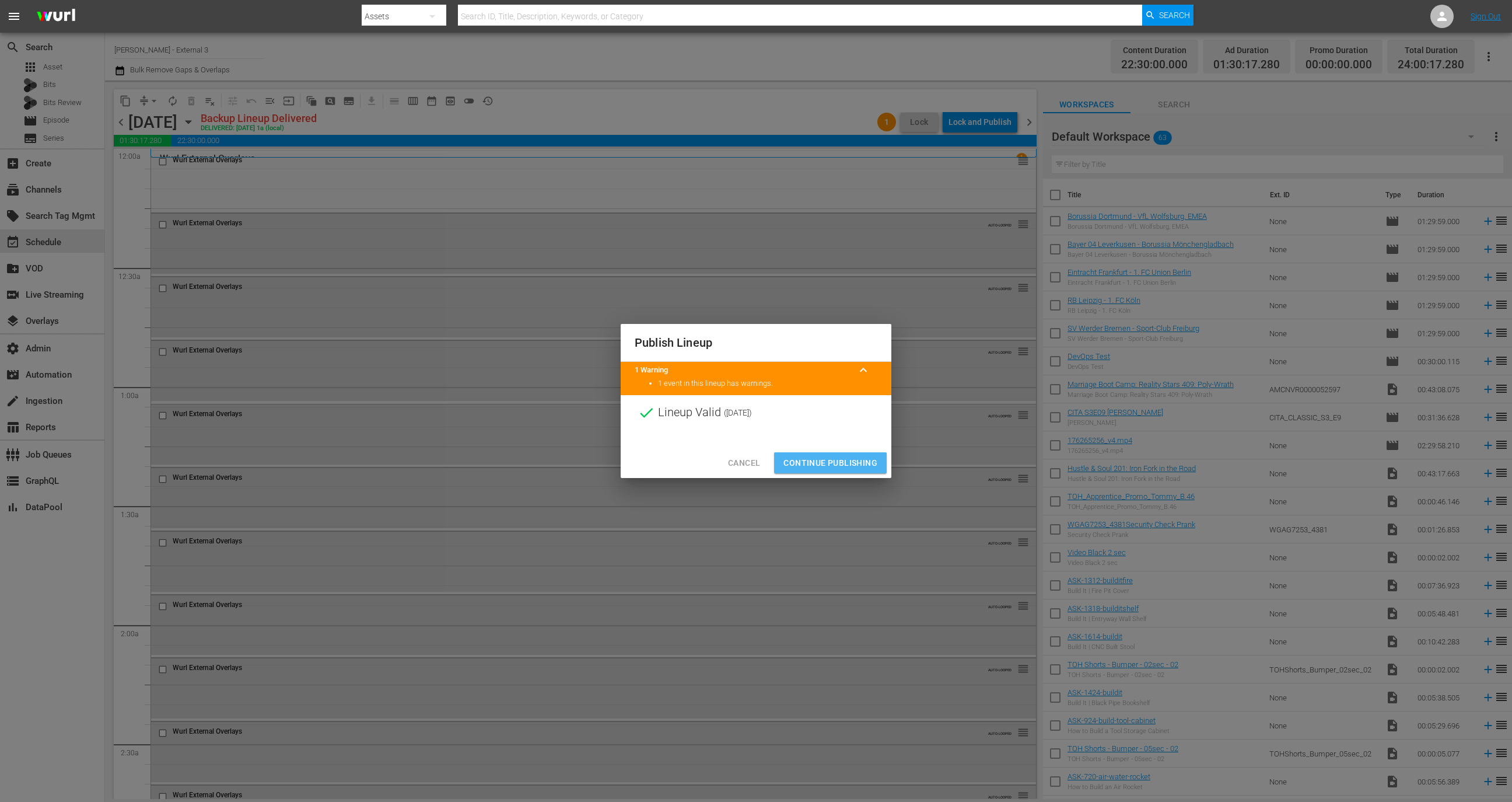
click at [834, 453] on button "Continue Publishing" at bounding box center [830, 463] width 113 height 21
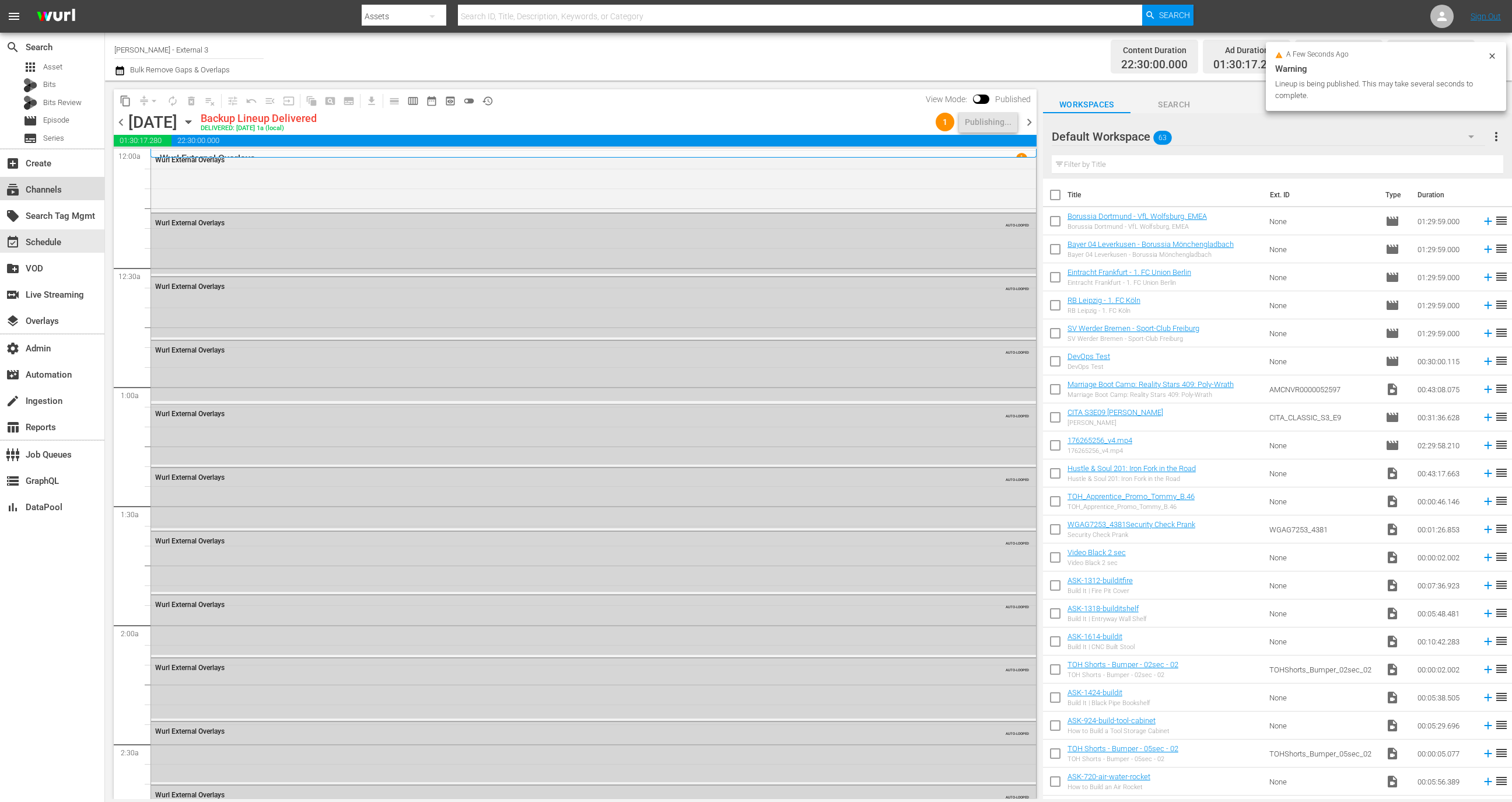
click at [70, 182] on div "subscriptions Channels" at bounding box center [52, 188] width 104 height 23
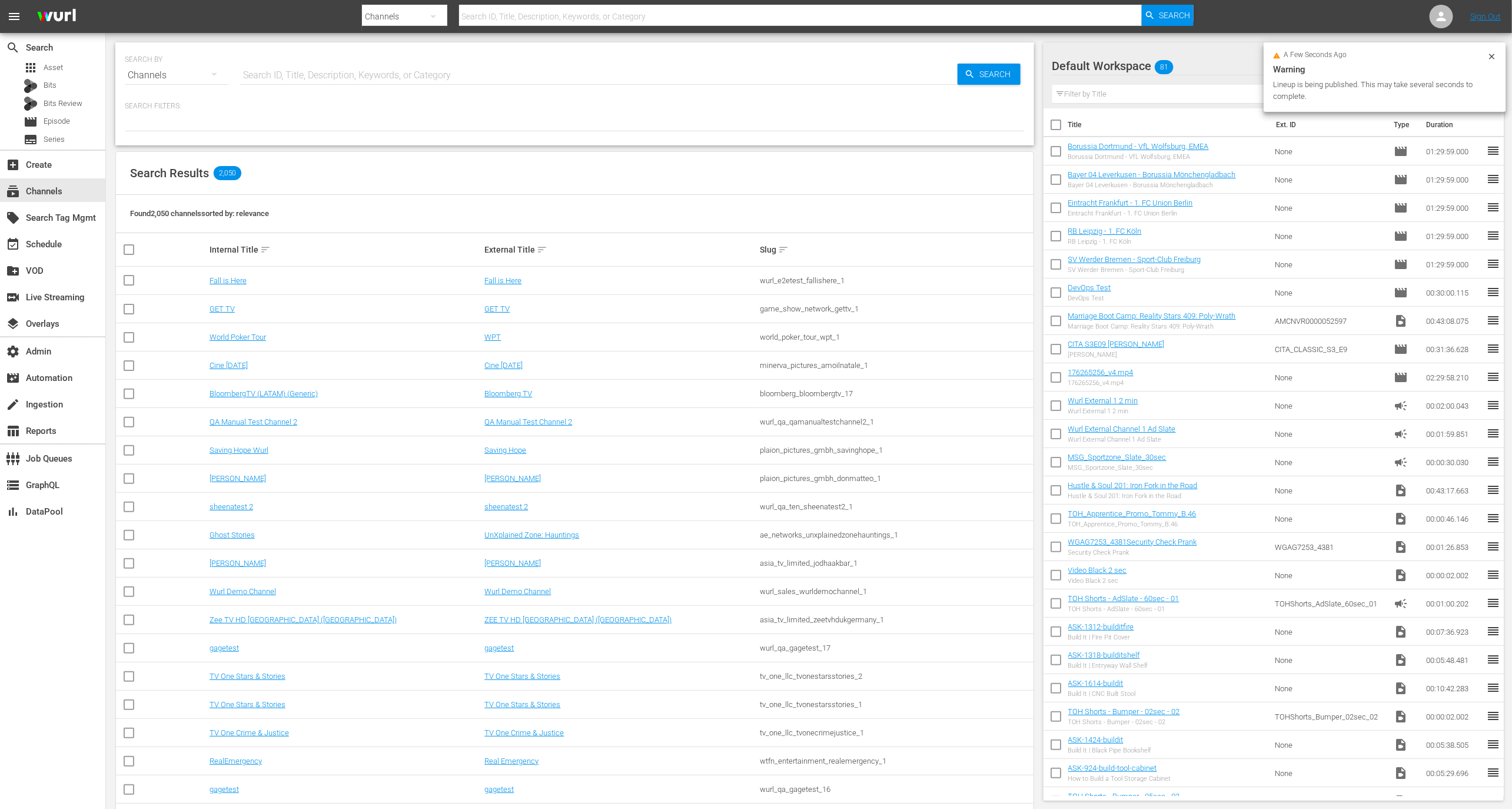
click at [267, 68] on input "text" at bounding box center [599, 75] width 718 height 28
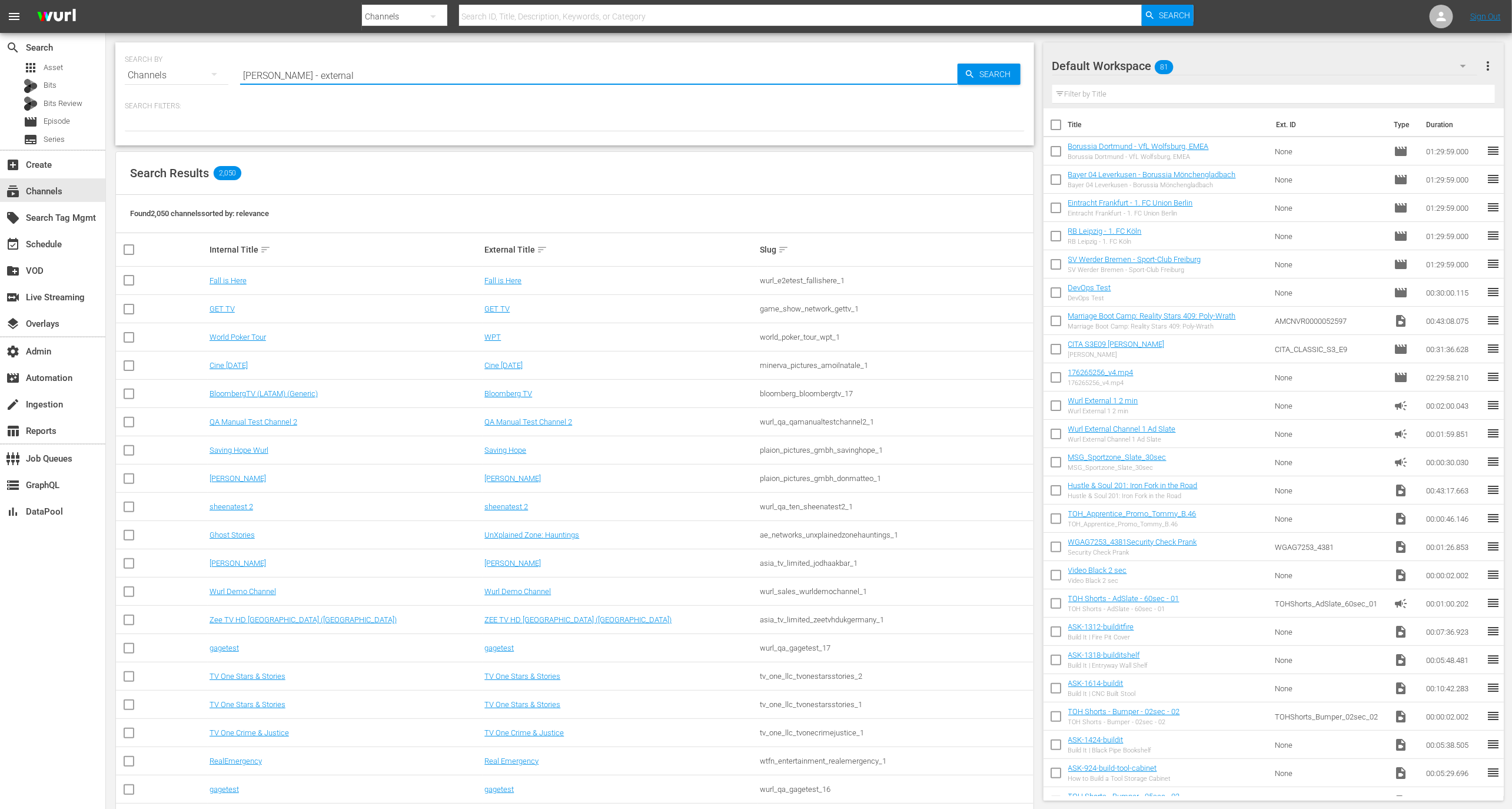
type input "wurl - external 3"
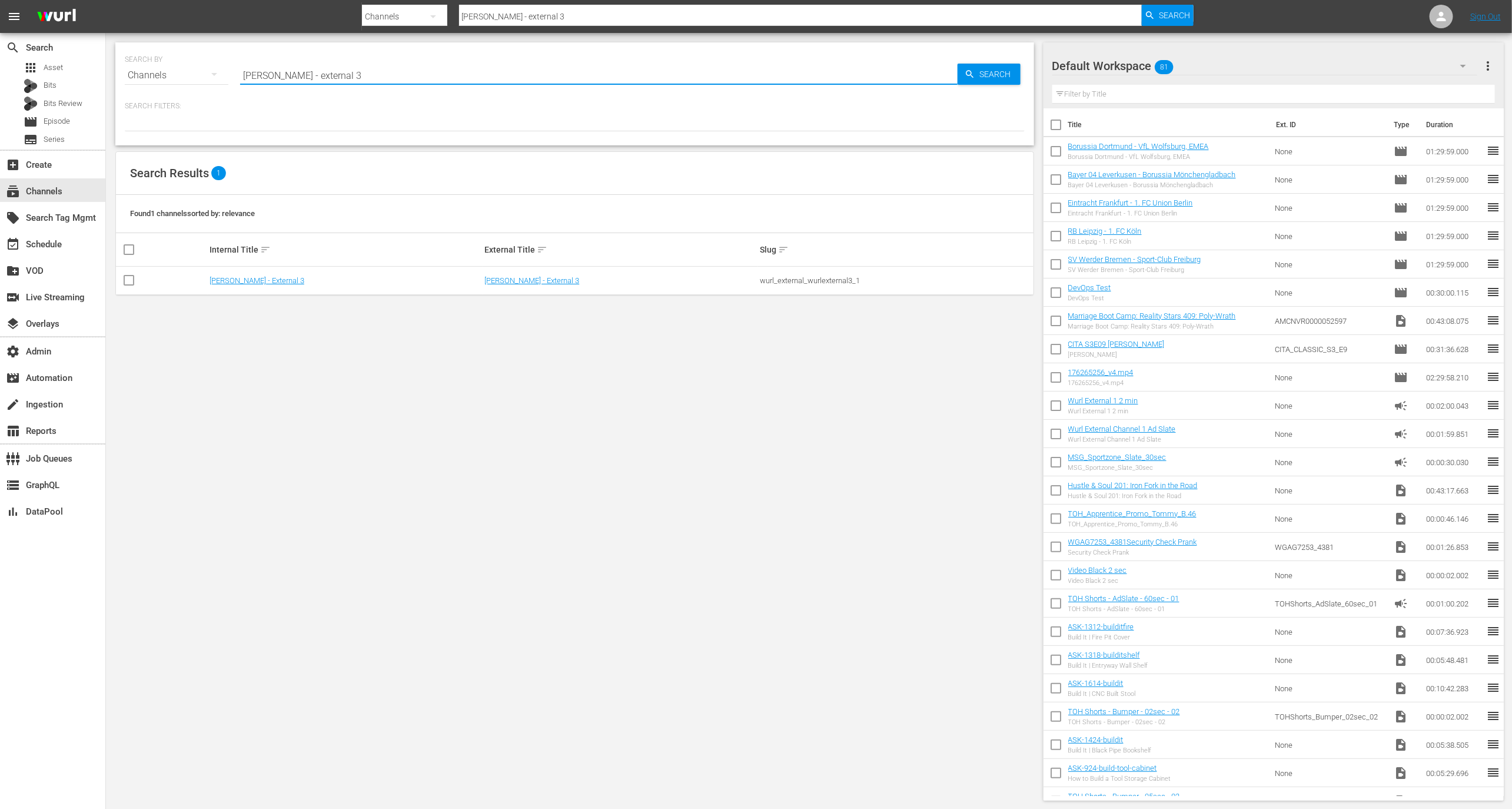
type input "wurl - external 3"
click at [788, 267] on td "wurl_external_wurlexternal3_1" at bounding box center [896, 281] width 275 height 28
click at [788, 267] on td "wurl_external_wurlexternal3_1" at bounding box center [896, 281] width 275 height 28
copy div "wurl_external_wurlexternal3_1"
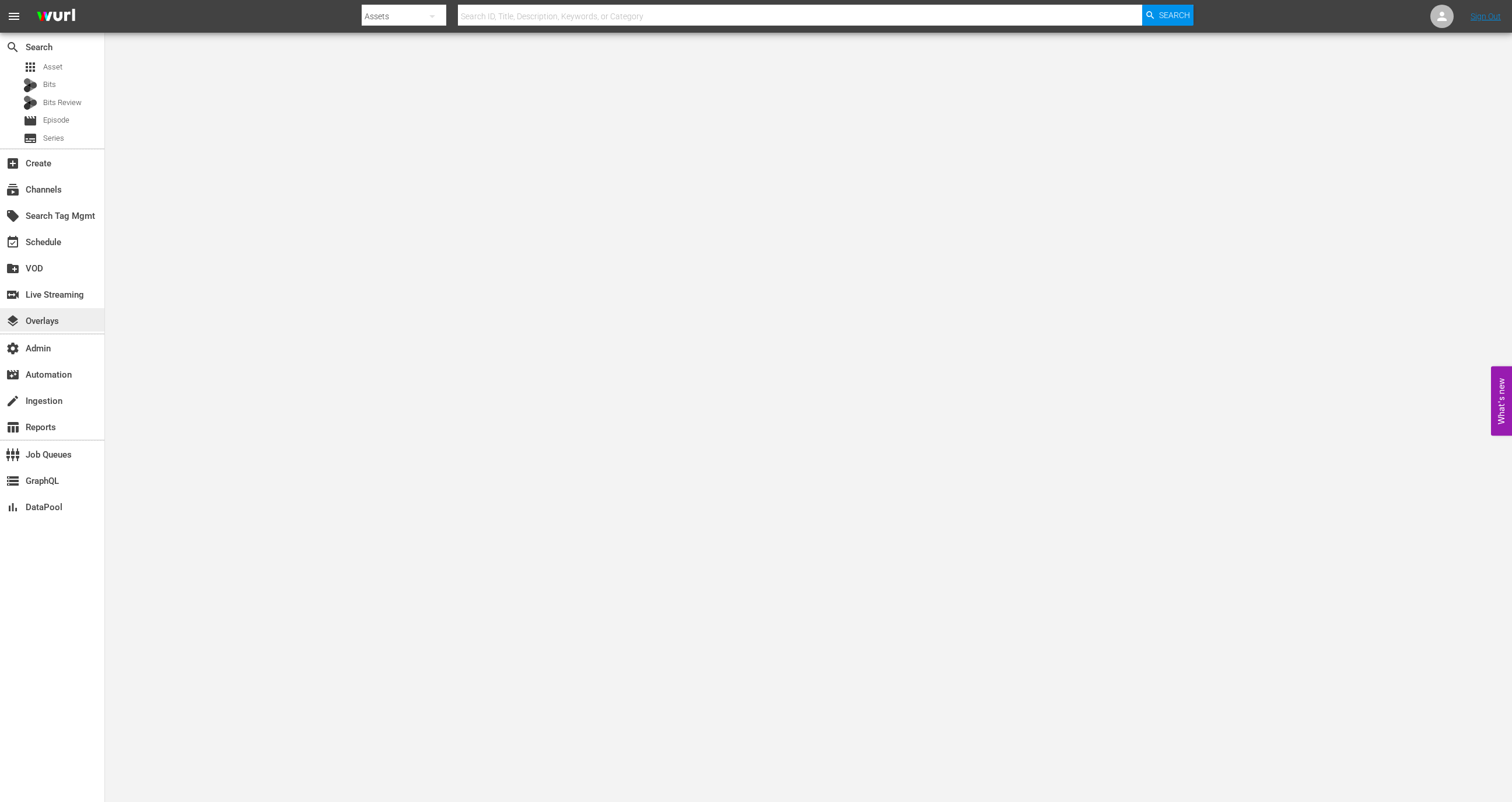
click at [48, 322] on div "layers Overlays" at bounding box center [33, 319] width 65 height 10
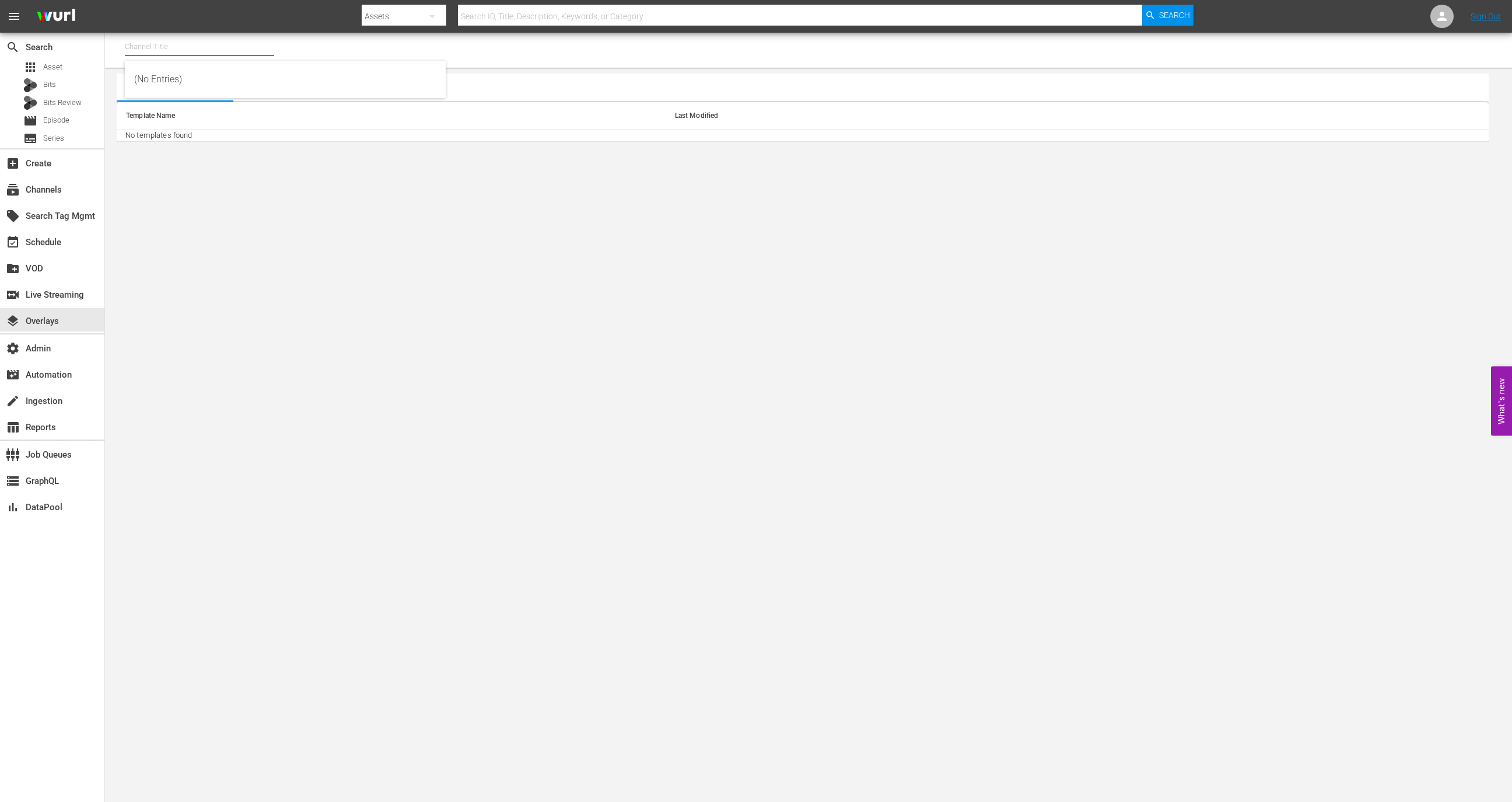
click at [191, 57] on input "text" at bounding box center [199, 46] width 149 height 28
click at [204, 113] on div "Wurl - External 3 (2045 - wurl_external_wurlexternal3_1)" at bounding box center [285, 107] width 302 height 28
type input "Wurl - External 3 (2045 - wurl_external_wurlexternal3_1)"
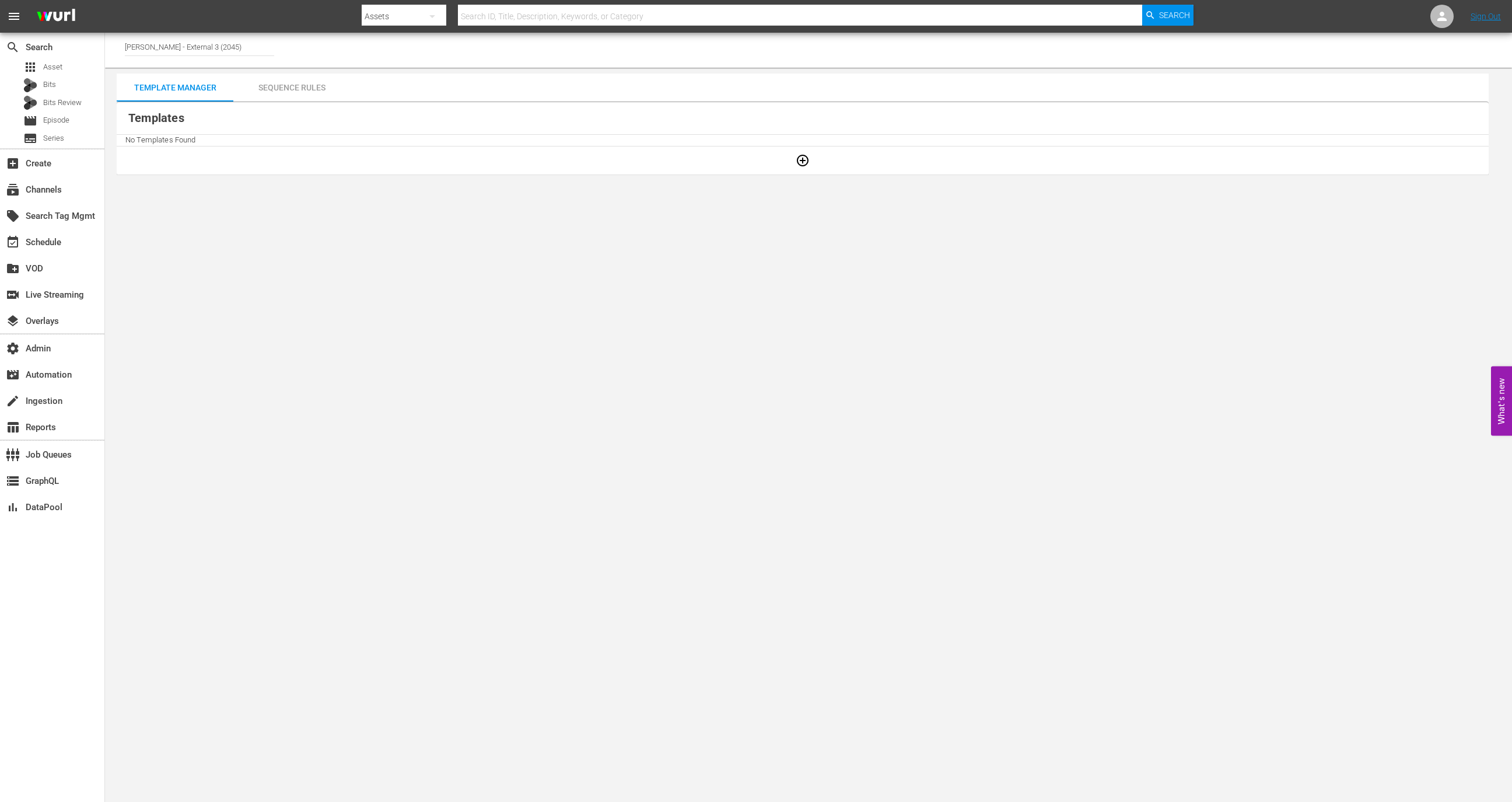
click at [304, 93] on div "Sequence Rules" at bounding box center [291, 87] width 117 height 28
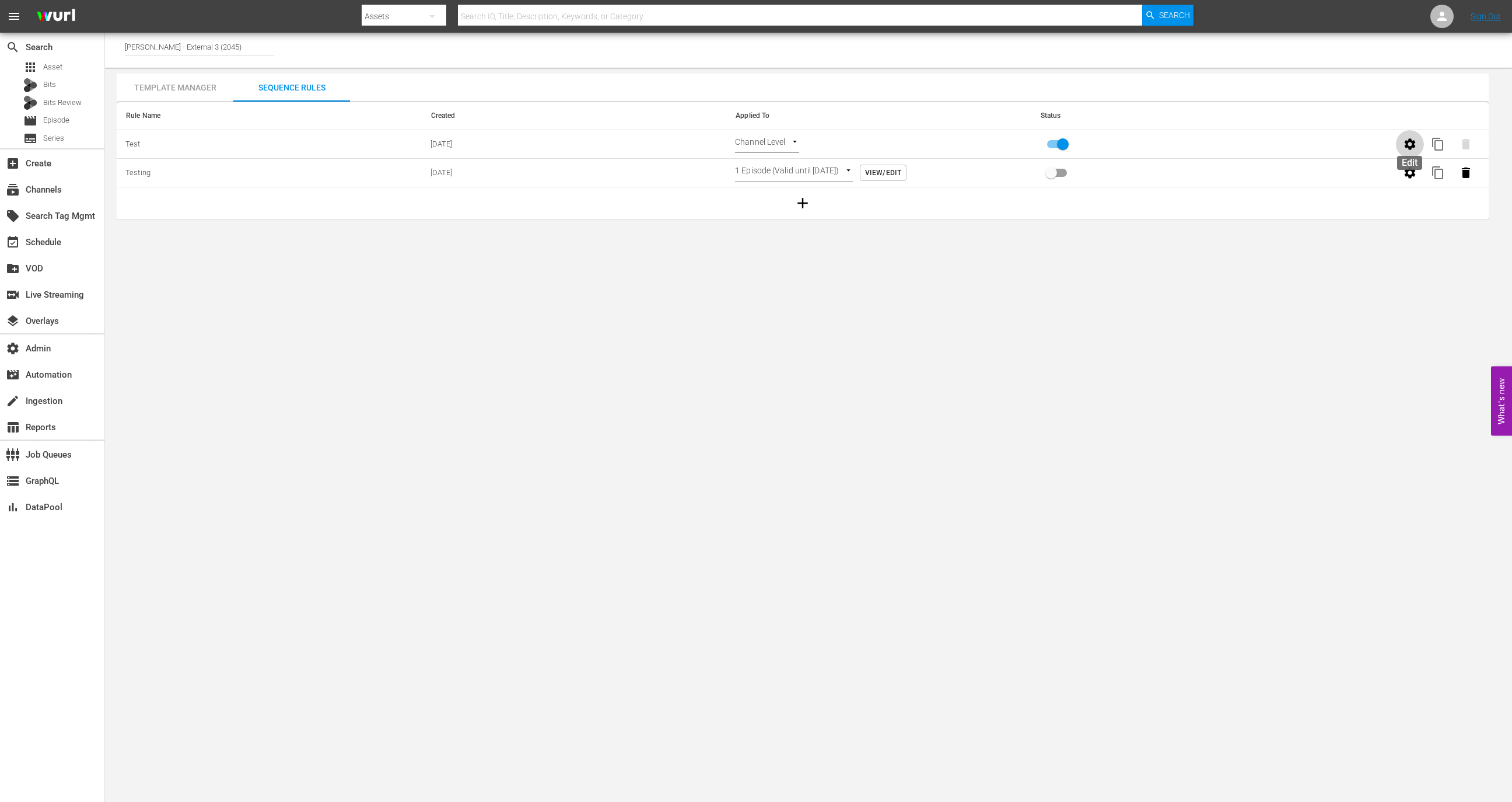
click at [1408, 147] on icon "button" at bounding box center [1410, 143] width 11 height 11
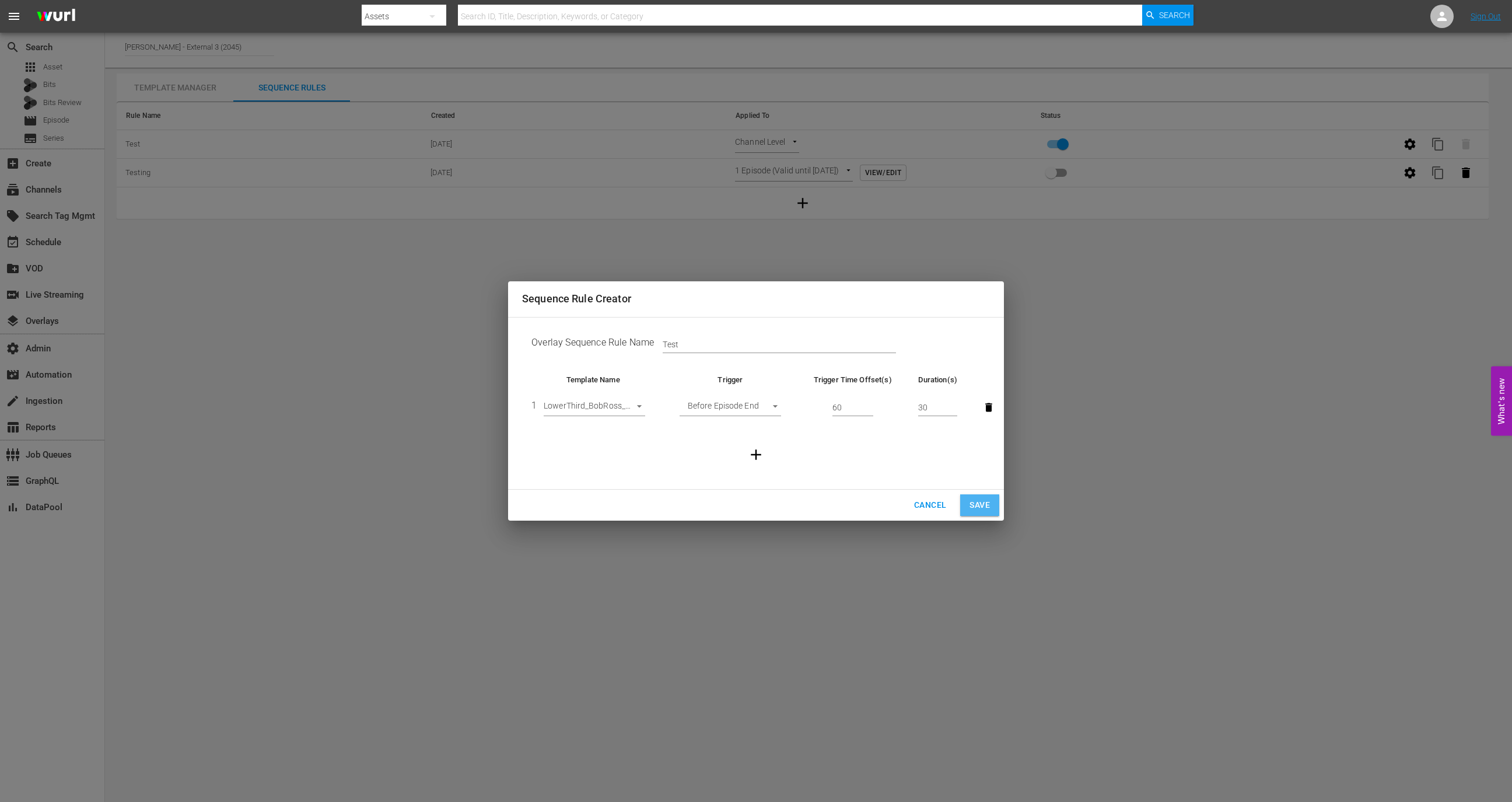
click at [990, 506] on span "Save" at bounding box center [979, 505] width 20 height 14
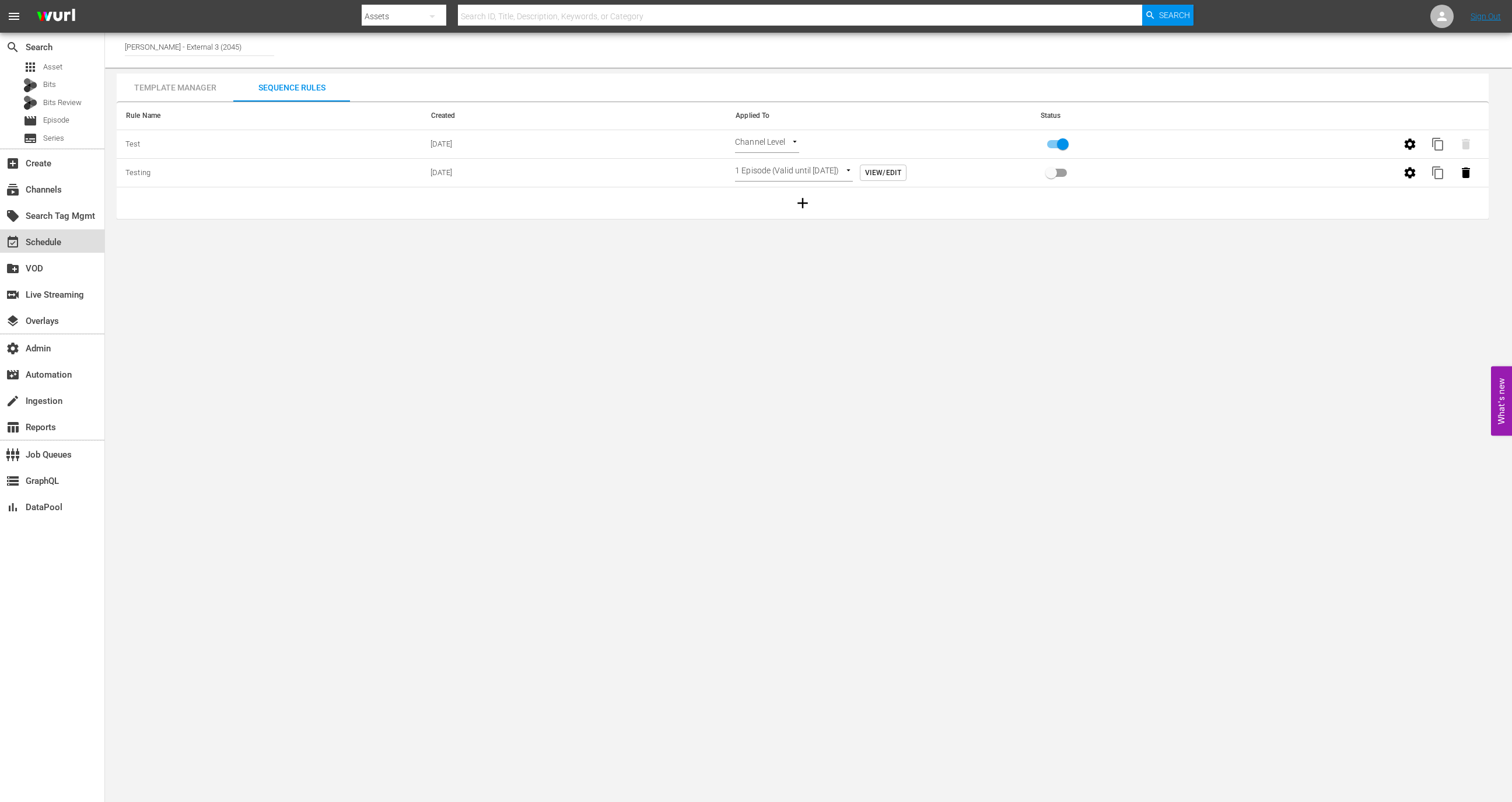
click at [86, 231] on div "event_available Schedule" at bounding box center [52, 241] width 104 height 23
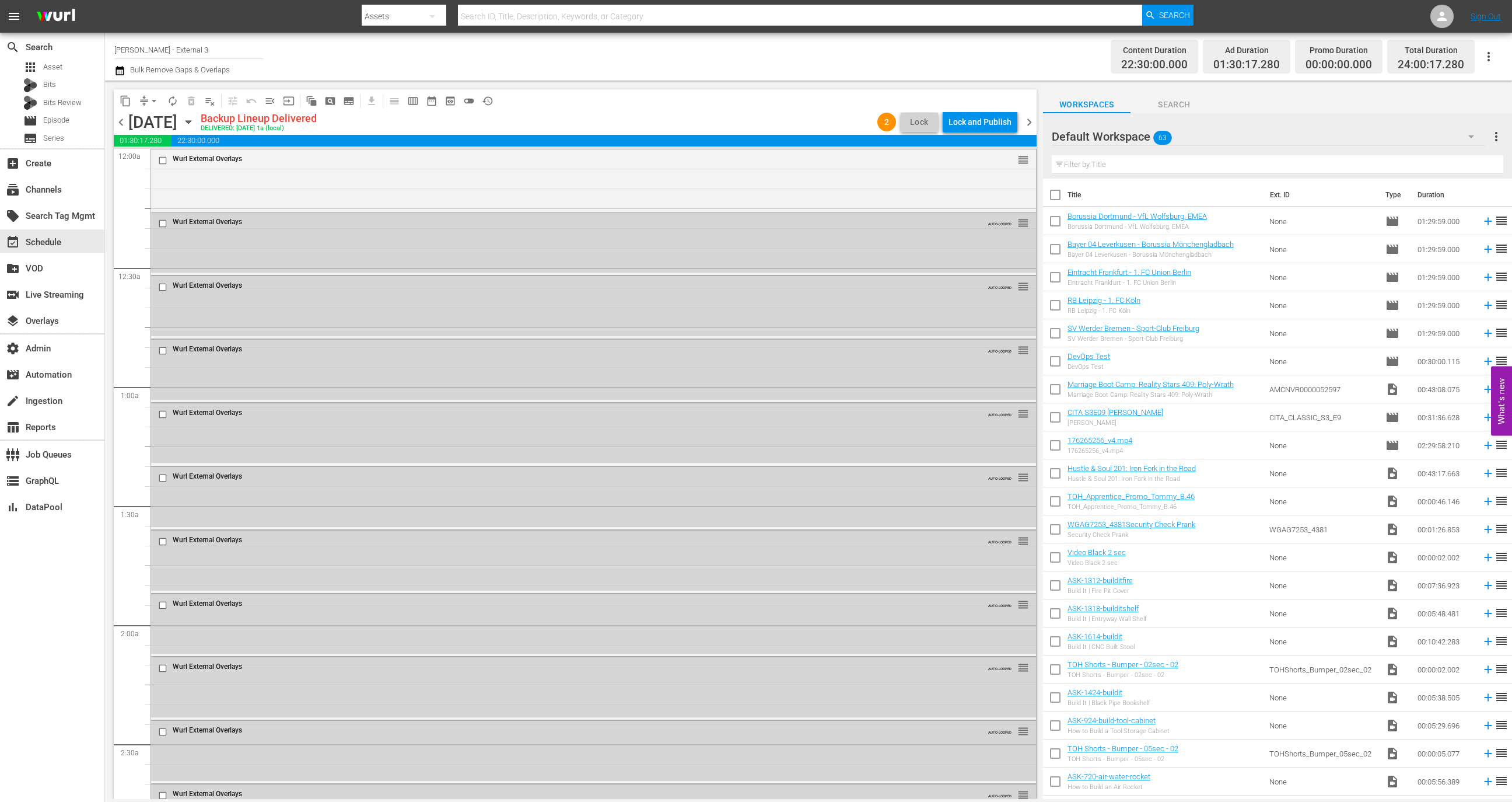
click at [1026, 115] on span "chevron_right" at bounding box center [1029, 122] width 14 height 14
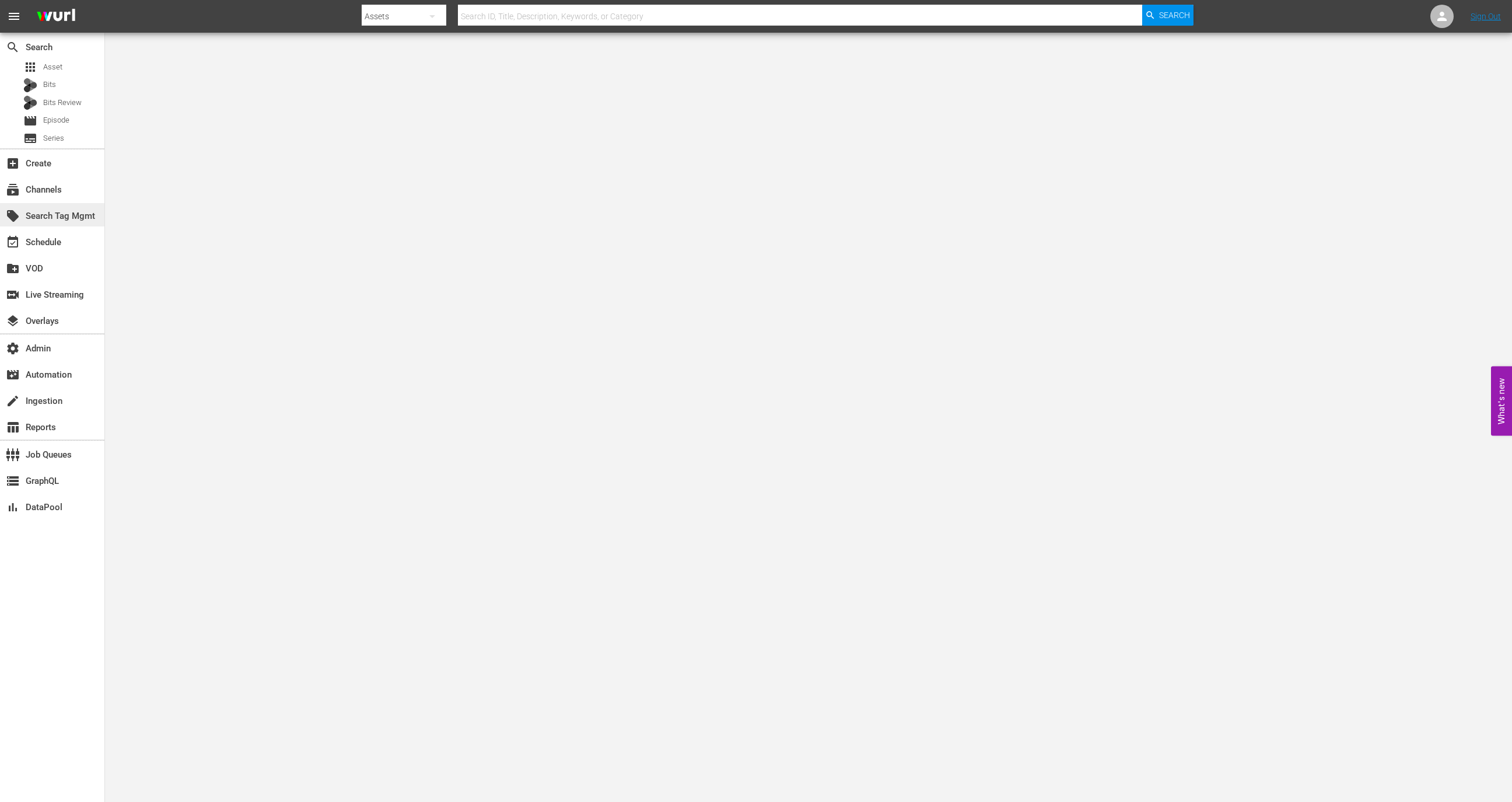
click at [77, 223] on div "local_offer Search Tag Mgmt" at bounding box center [52, 215] width 104 height 23
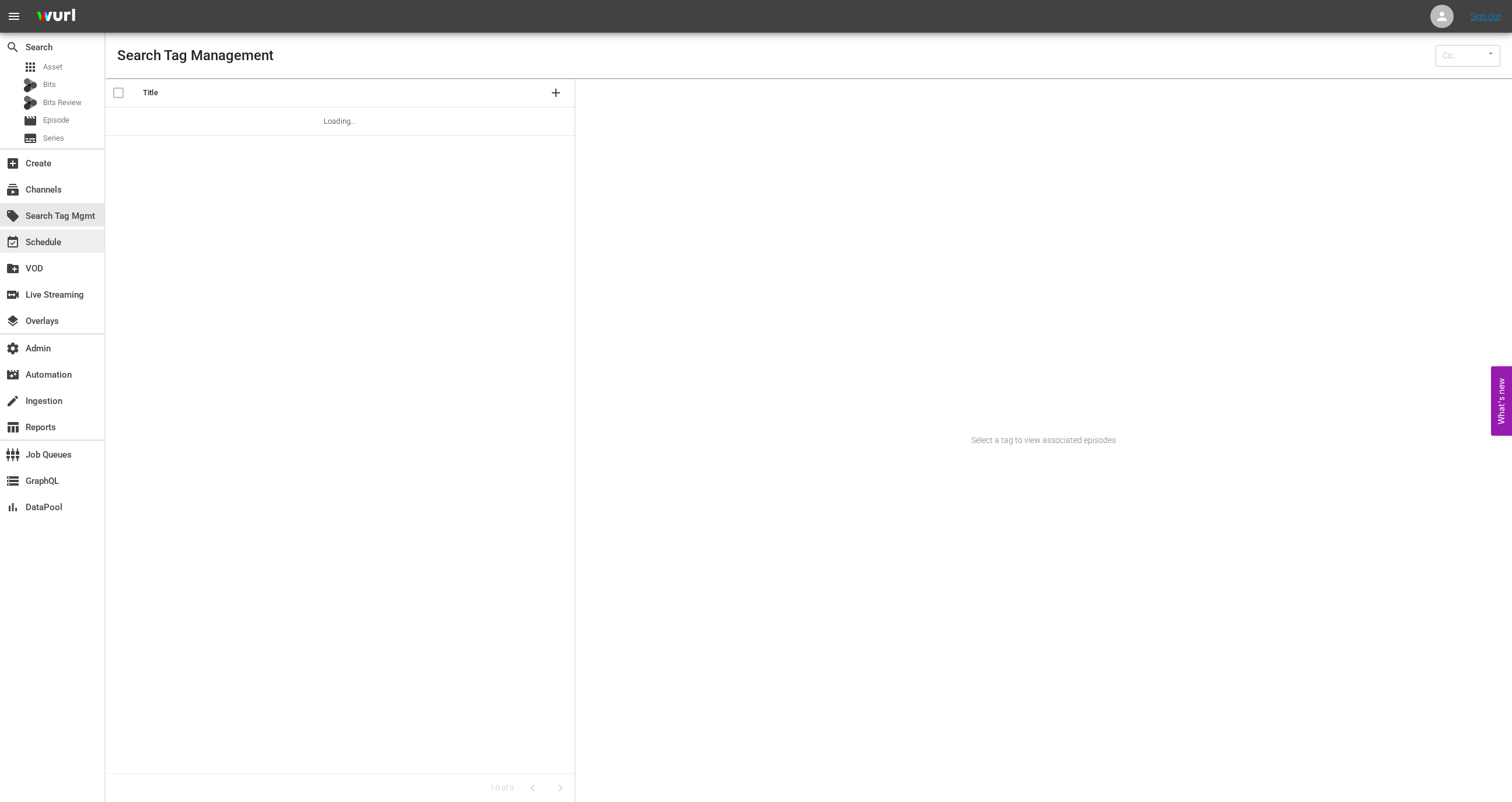
type input "Wurl (15)"
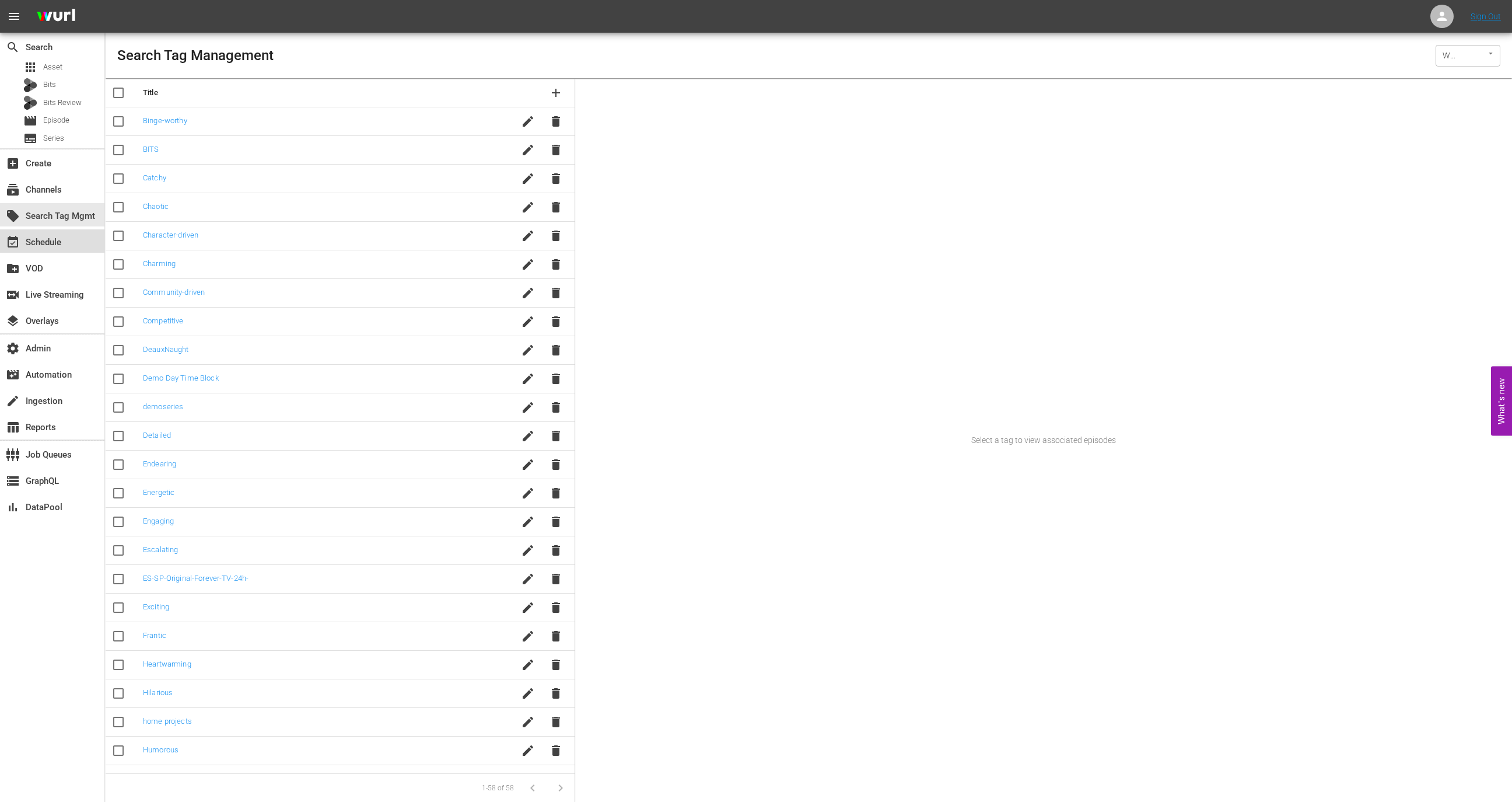
click at [74, 236] on div "event_available Schedule" at bounding box center [52, 241] width 104 height 23
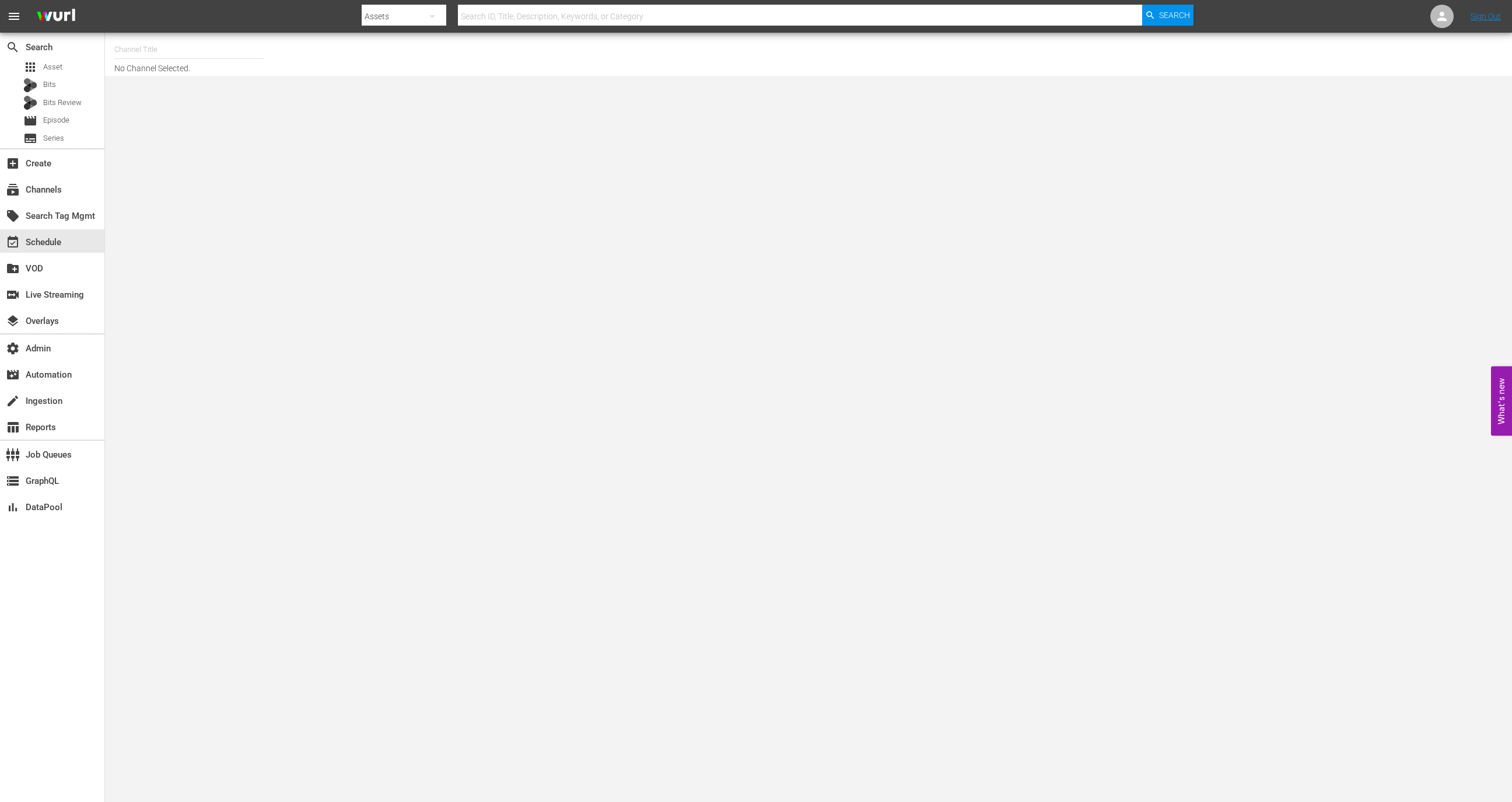
click at [250, 34] on div "Channel Title No Channel Selected." at bounding box center [808, 54] width 1407 height 43
click at [250, 50] on input "text" at bounding box center [189, 50] width 149 height 28
click at [252, 121] on div "Wurl - External 3 (2045 - wurl_external_wurlexternal3_1)" at bounding box center [275, 110] width 302 height 28
type input "Wurl - External 3 (2045 - wurl_external_wurlexternal3_1)"
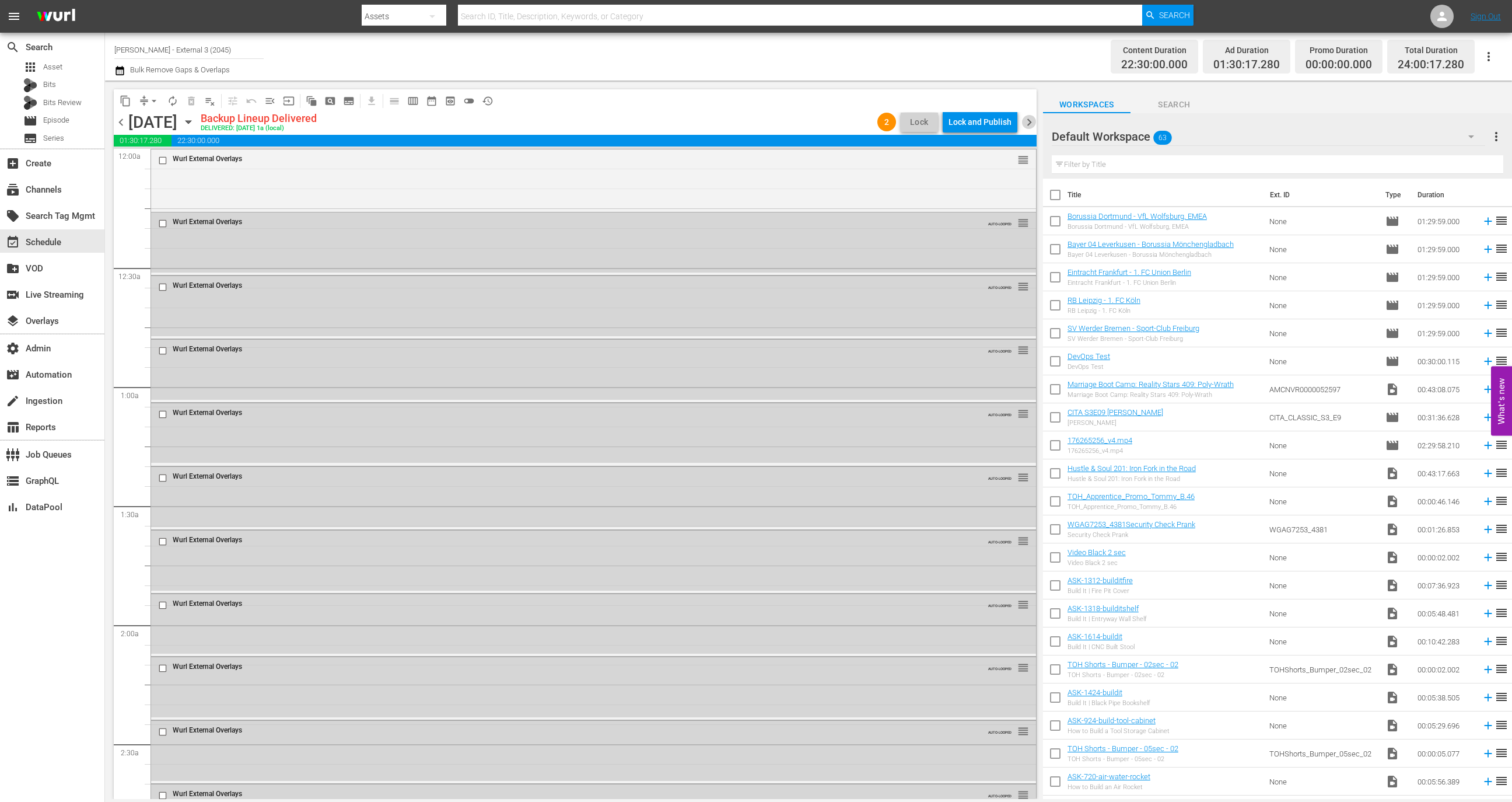
click at [1029, 117] on span "chevron_right" at bounding box center [1029, 122] width 14 height 14
click at [1029, 115] on span "chevron_right" at bounding box center [1029, 122] width 14 height 14
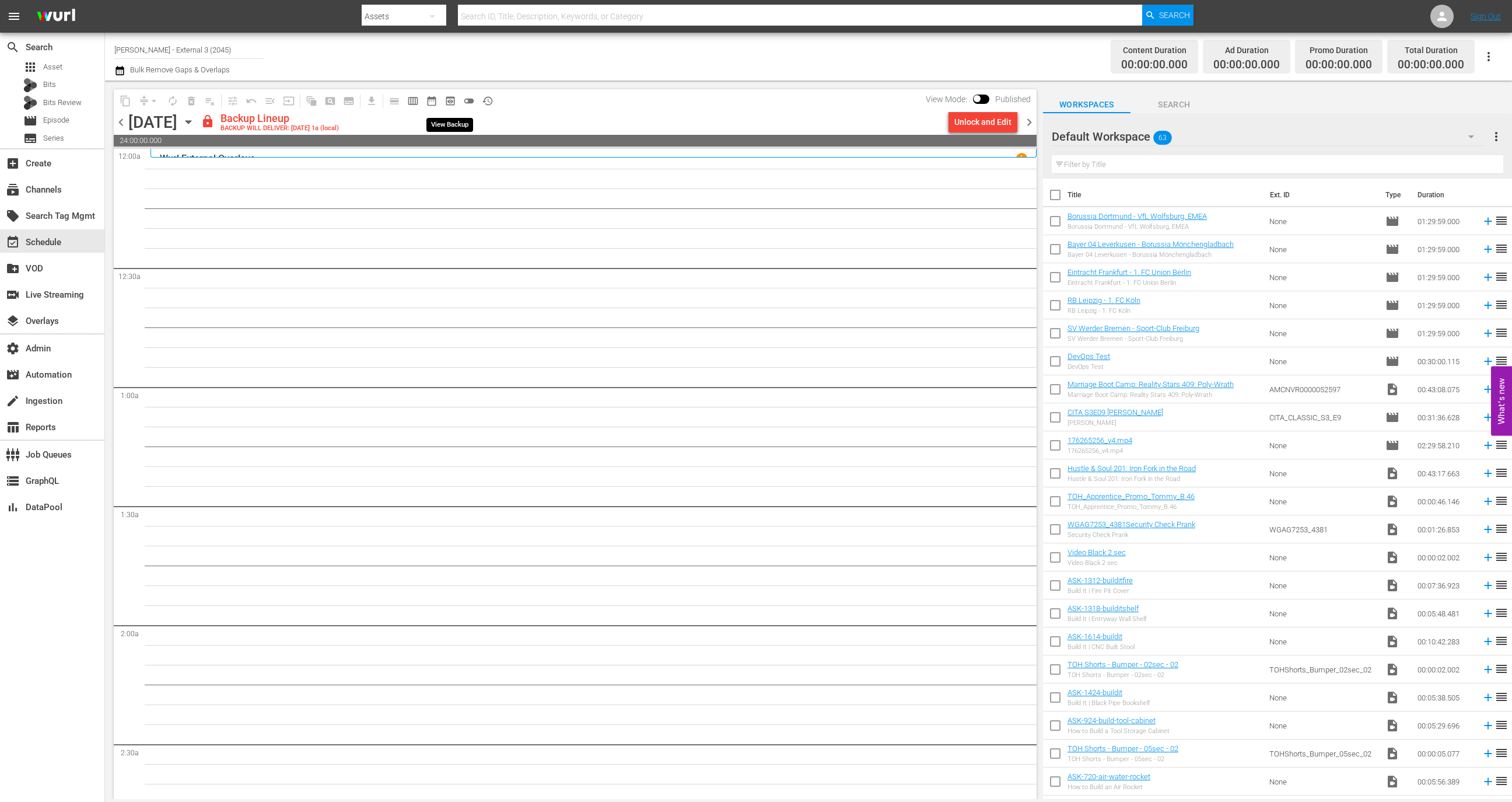
click at [453, 99] on span "preview_outlined" at bounding box center [450, 101] width 12 height 12
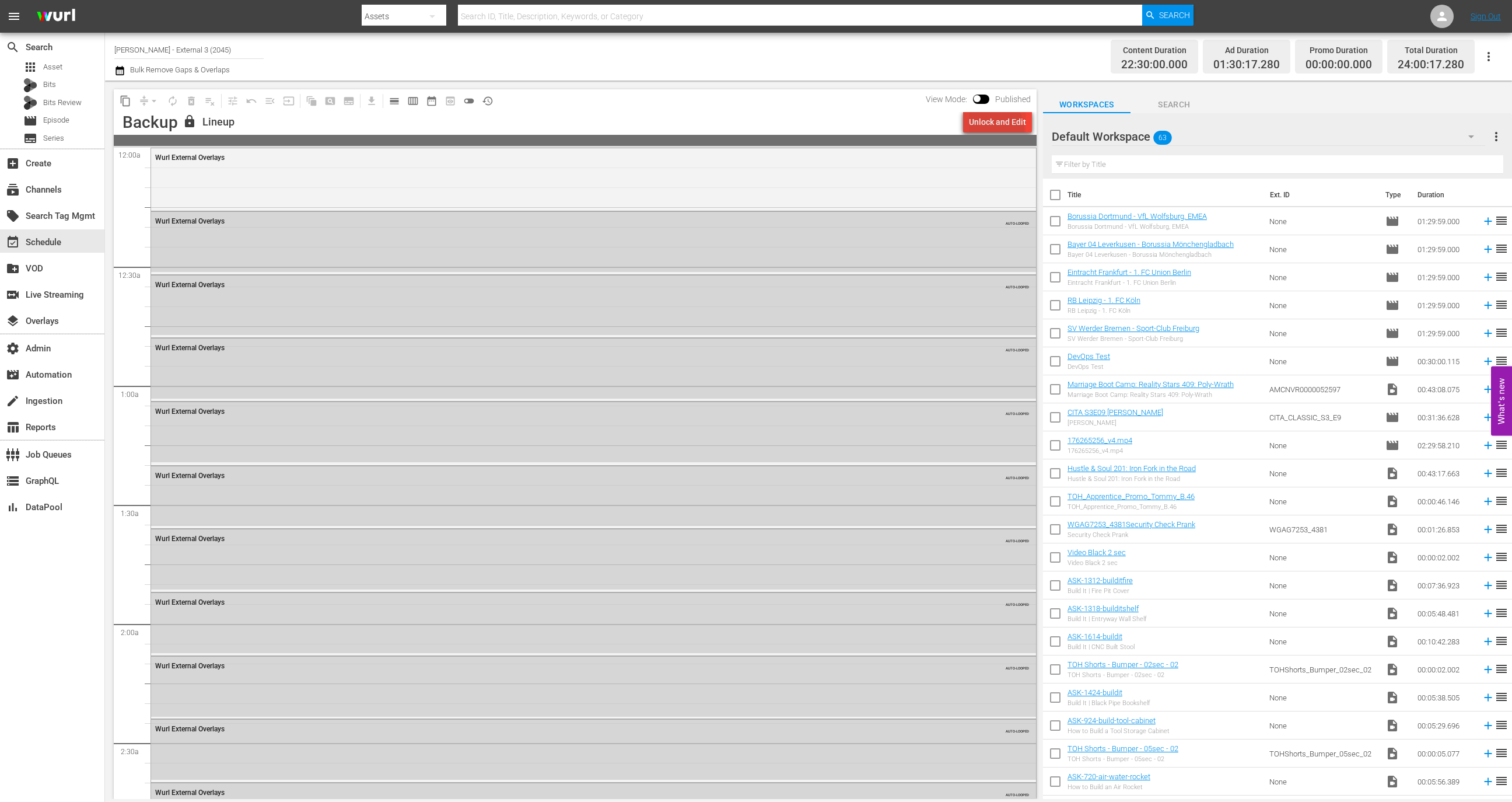
click at [997, 128] on div "Unlock and Edit" at bounding box center [998, 122] width 57 height 21
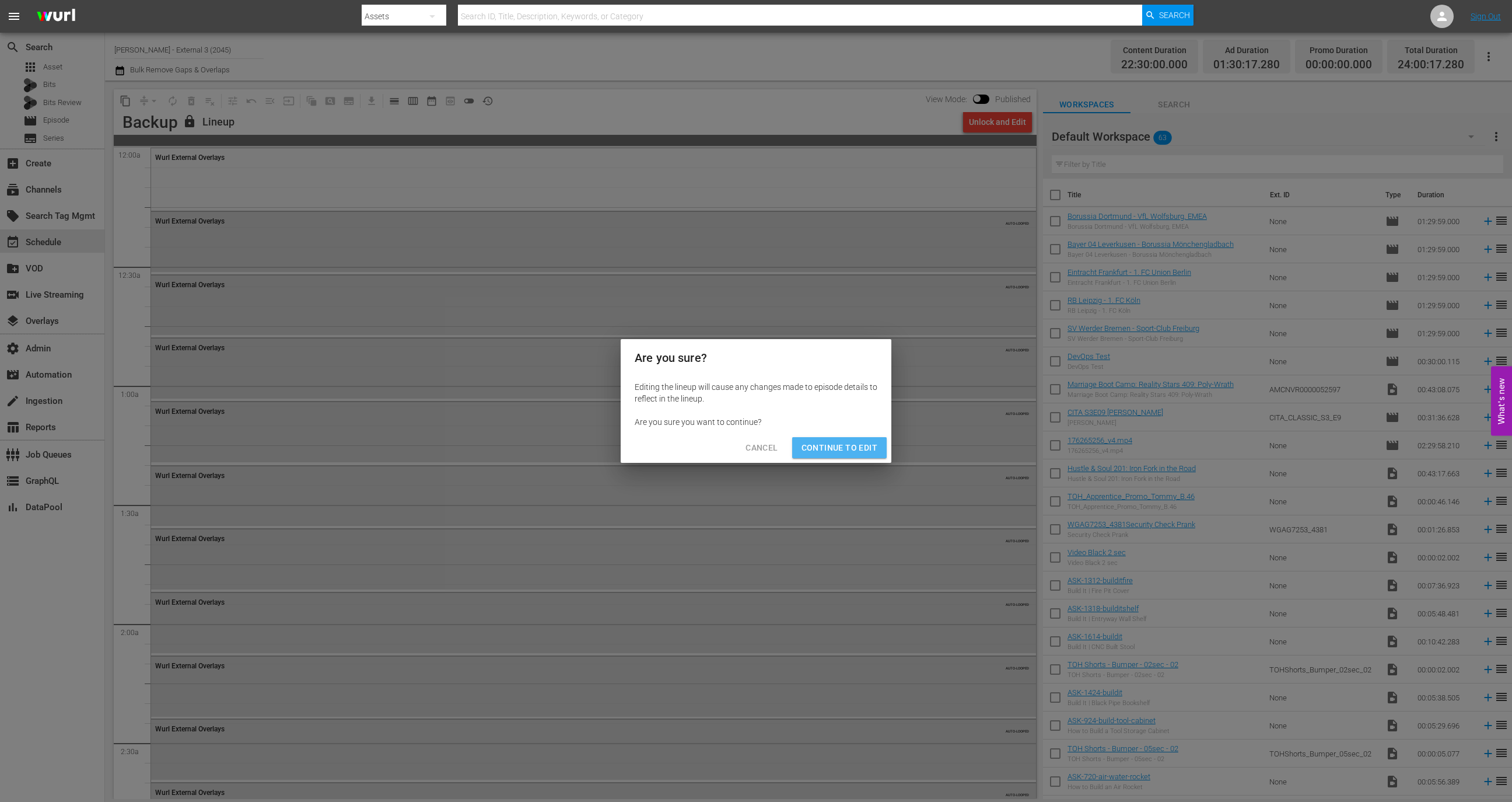
click at [846, 448] on span "Continue to Edit" at bounding box center [840, 448] width 76 height 14
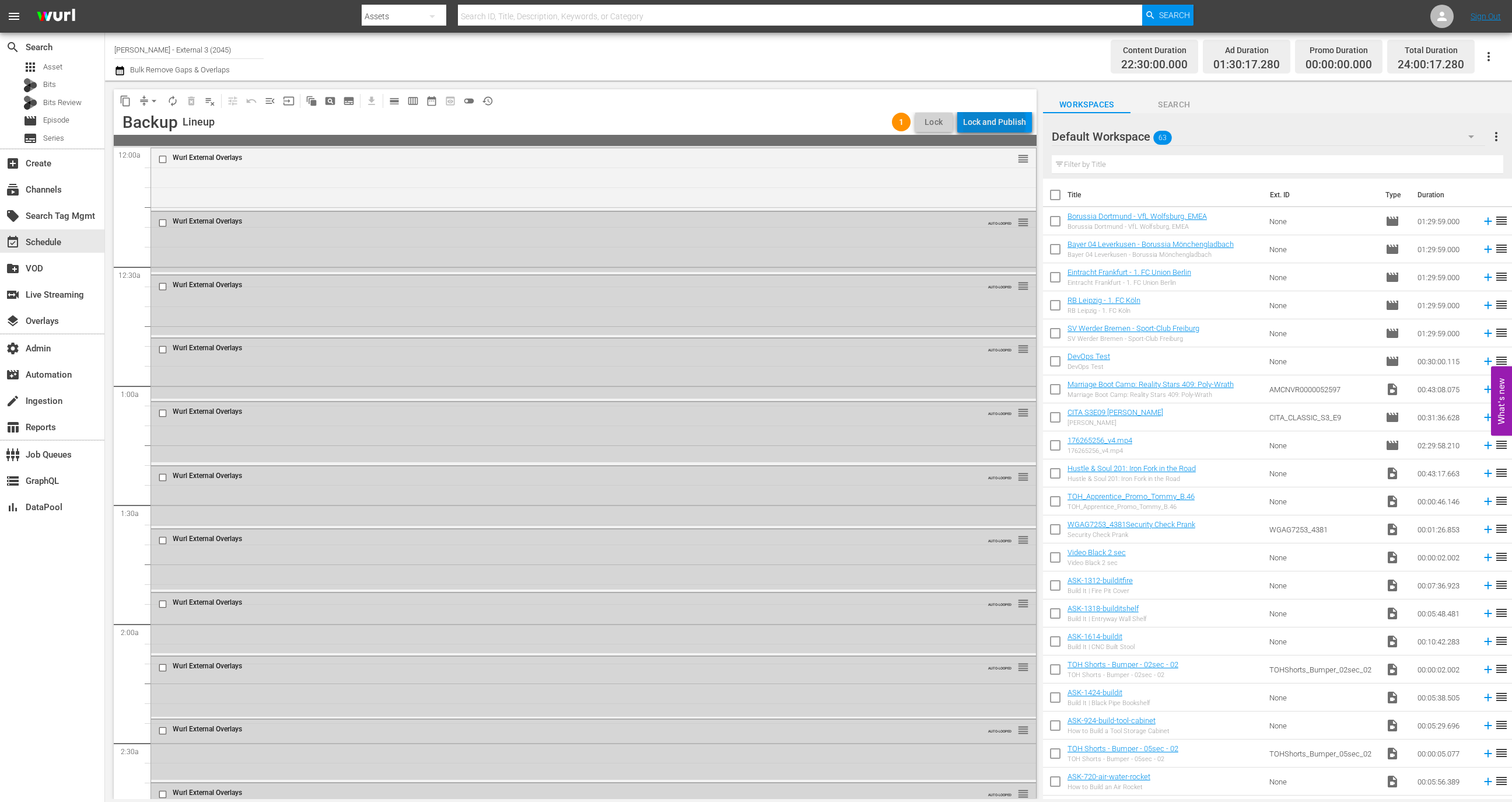
click at [997, 122] on div "Lock and Publish" at bounding box center [995, 122] width 63 height 21
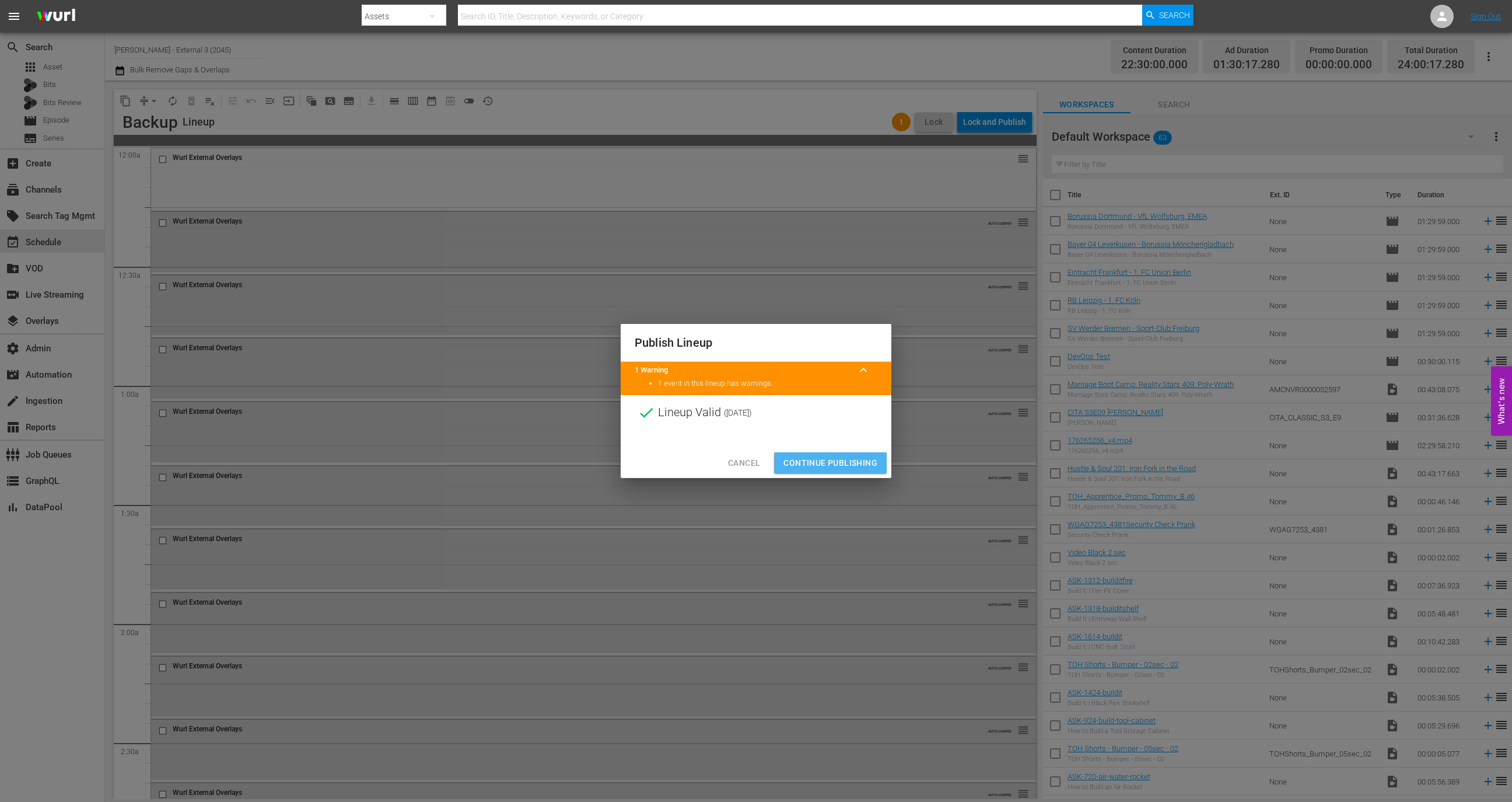
click at [838, 459] on span "Continue Publishing" at bounding box center [831, 463] width 94 height 14
